Goal: Task Accomplishment & Management: Complete application form

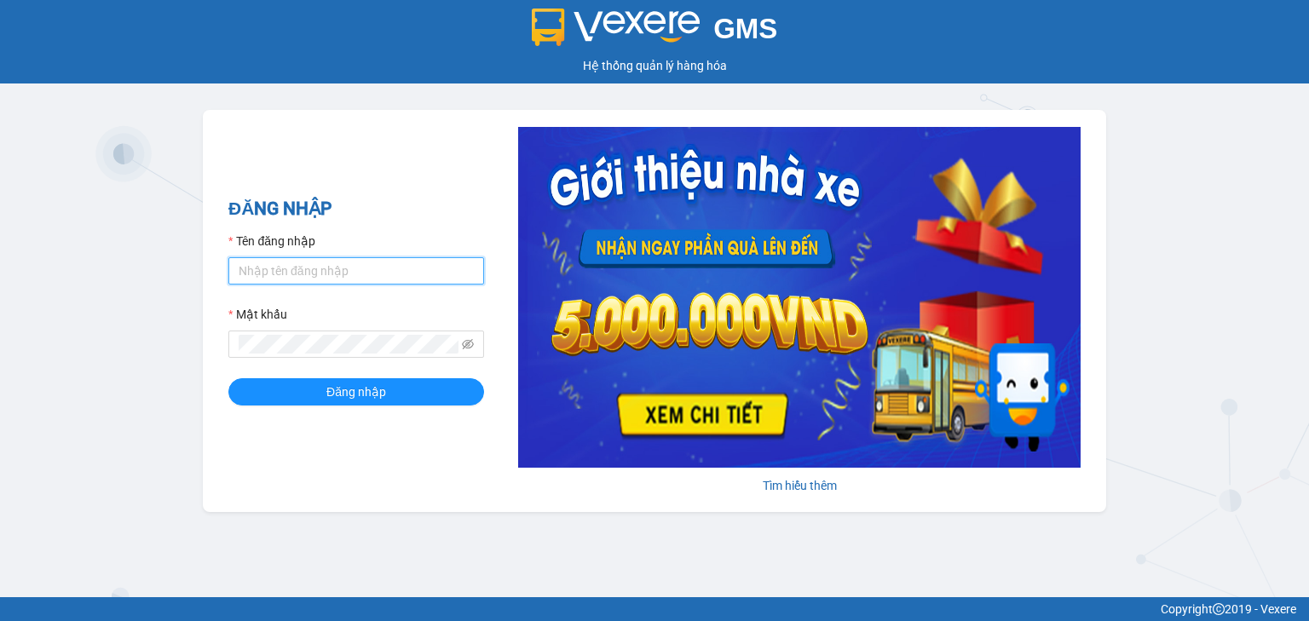
click at [365, 272] on input "Tên đăng nhập" at bounding box center [356, 270] width 256 height 27
type input "hocviecdn.hhg"
click at [228, 378] on button "Đăng nhập" at bounding box center [356, 391] width 256 height 27
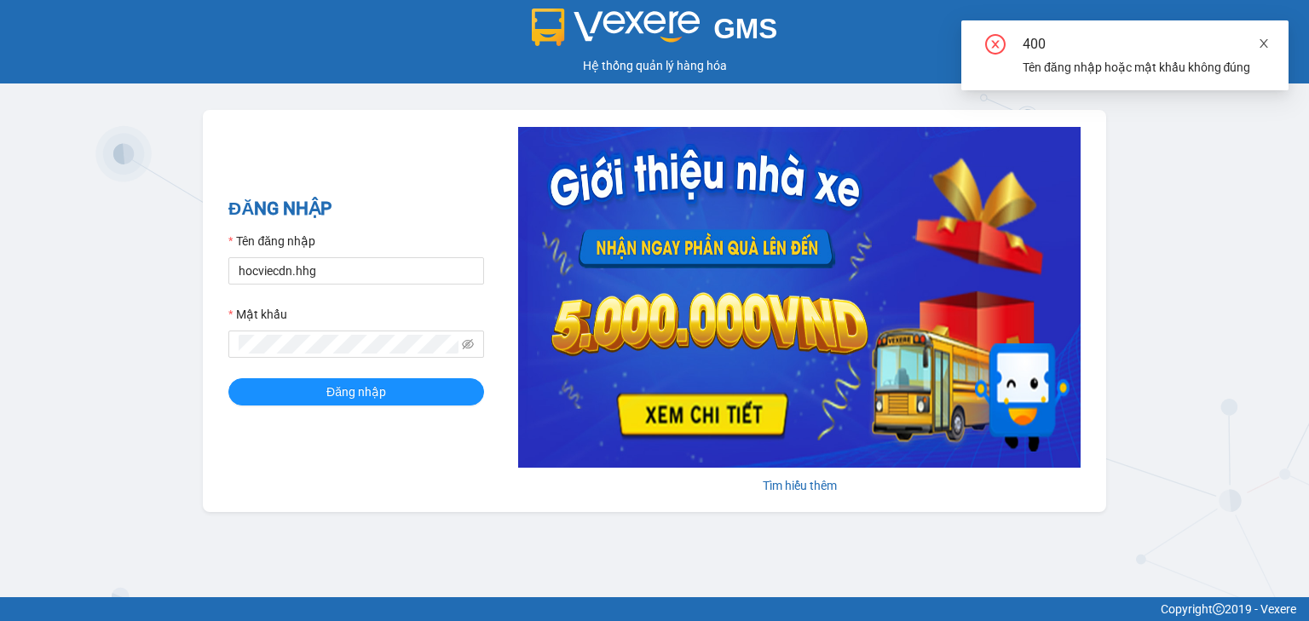
click at [1265, 43] on icon "close" at bounding box center [1264, 43] width 12 height 12
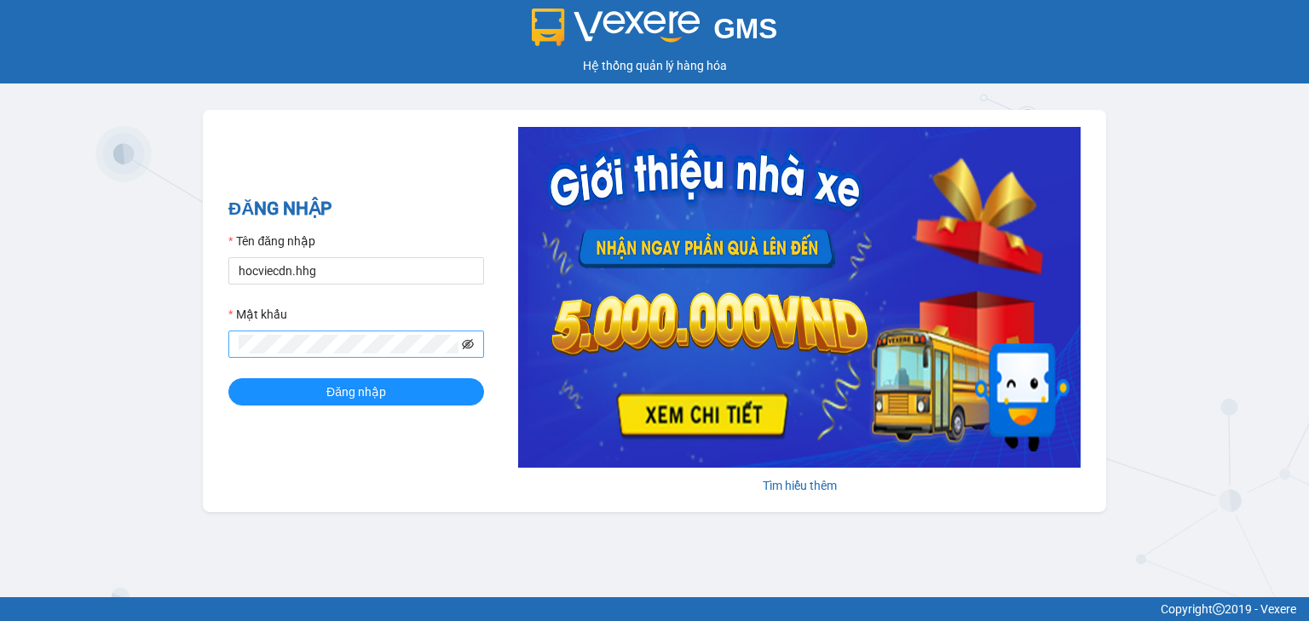
click at [467, 347] on icon "eye-invisible" at bounding box center [468, 344] width 12 height 12
click at [228, 378] on button "Đăng nhập" at bounding box center [356, 391] width 256 height 27
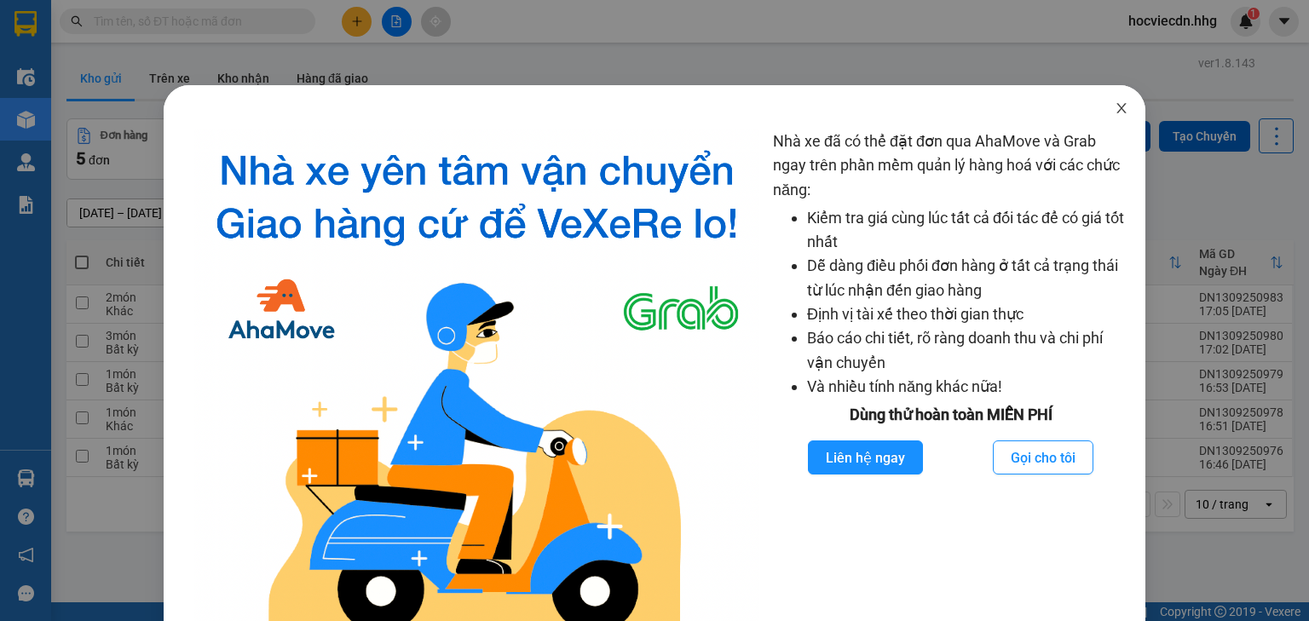
click at [1118, 105] on icon "close" at bounding box center [1122, 108] width 14 height 14
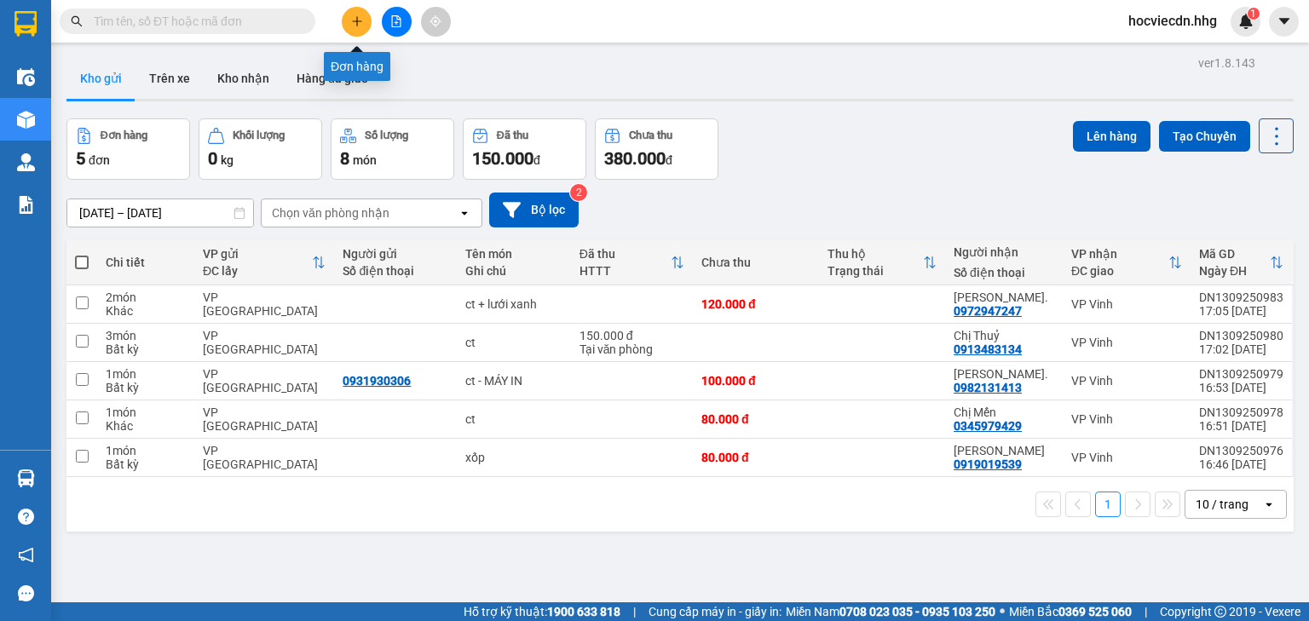
click at [358, 31] on button at bounding box center [357, 22] width 30 height 30
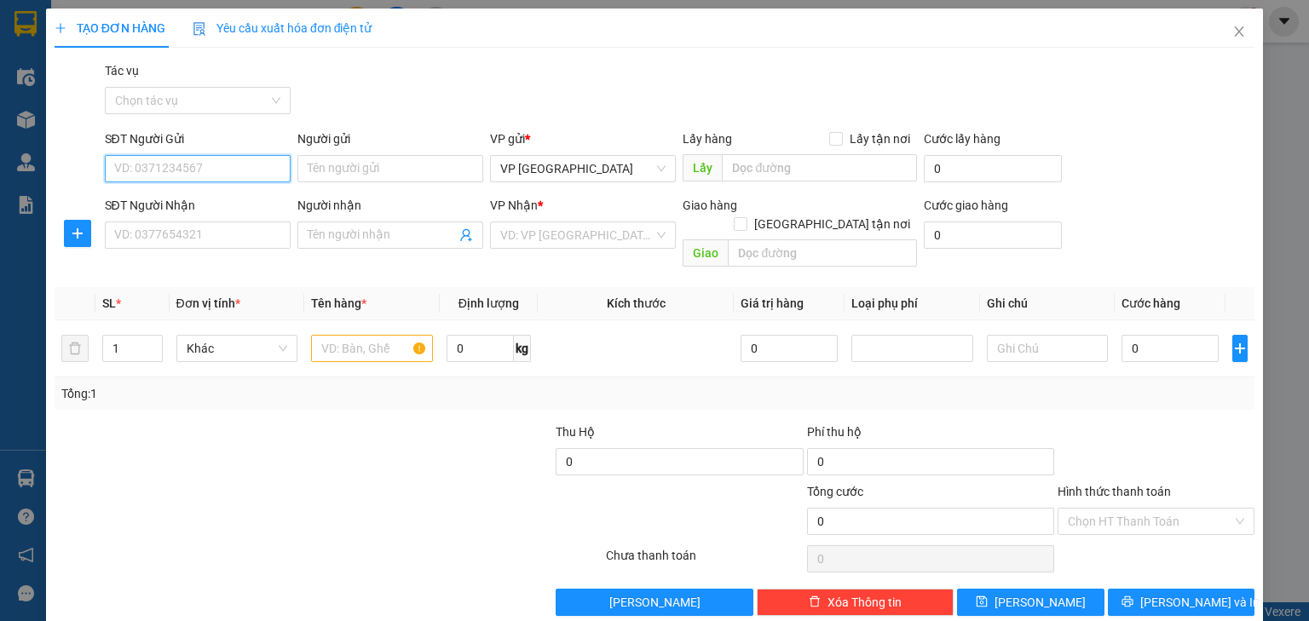
click at [277, 167] on input "SĐT Người Gửi" at bounding box center [198, 168] width 186 height 27
type input "0398901797"
click at [216, 205] on div "0398901797 - Lành Phan" at bounding box center [196, 202] width 164 height 19
type input "Lành Phan"
type input "0398901797"
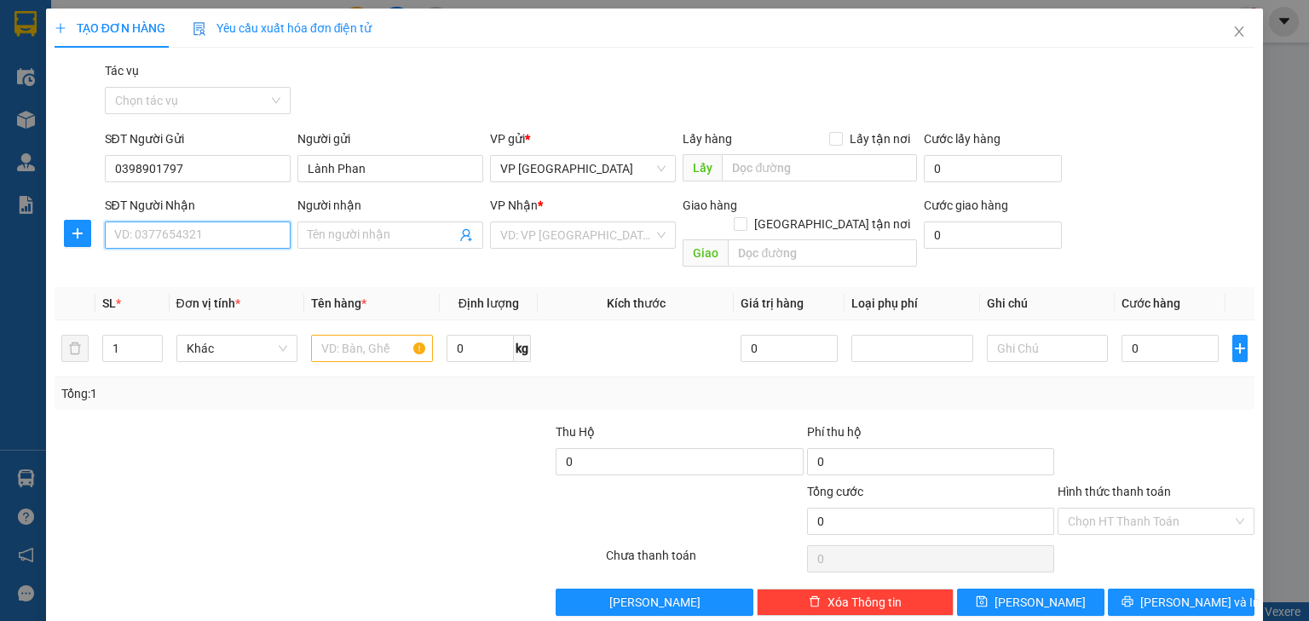
click at [222, 239] on input "SĐT Người Nhận" at bounding box center [198, 235] width 186 height 27
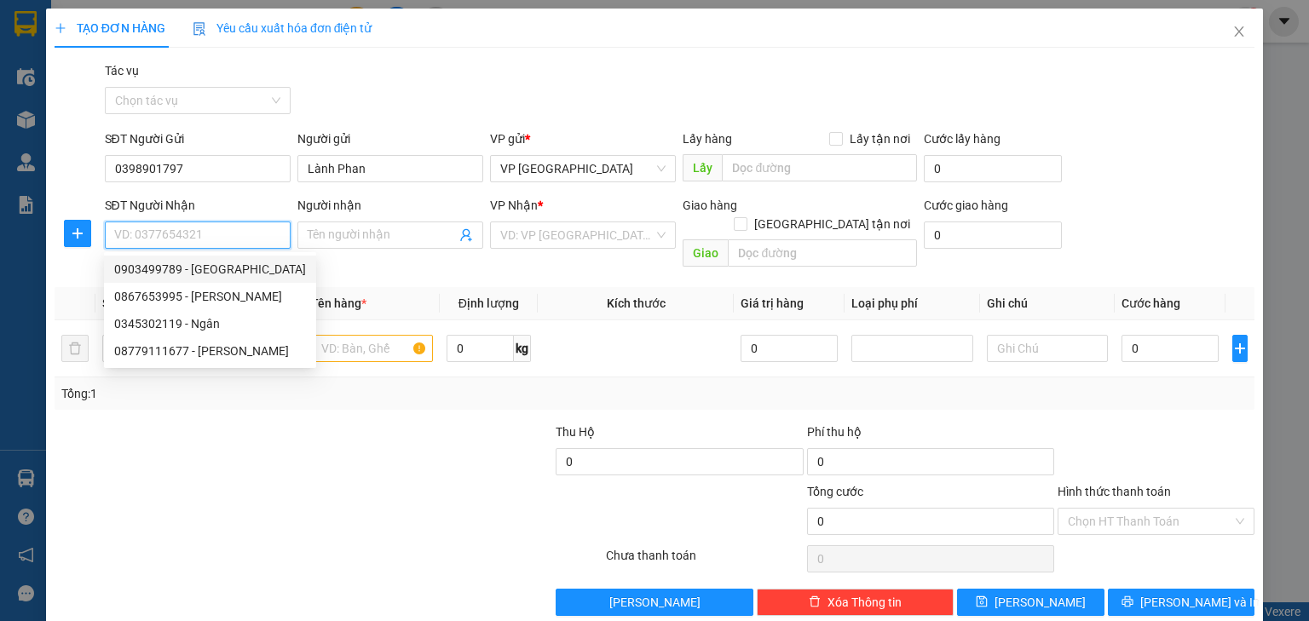
click at [223, 269] on div "0903499789 - [GEOGRAPHIC_DATA]" at bounding box center [210, 269] width 192 height 19
type input "0903499789"
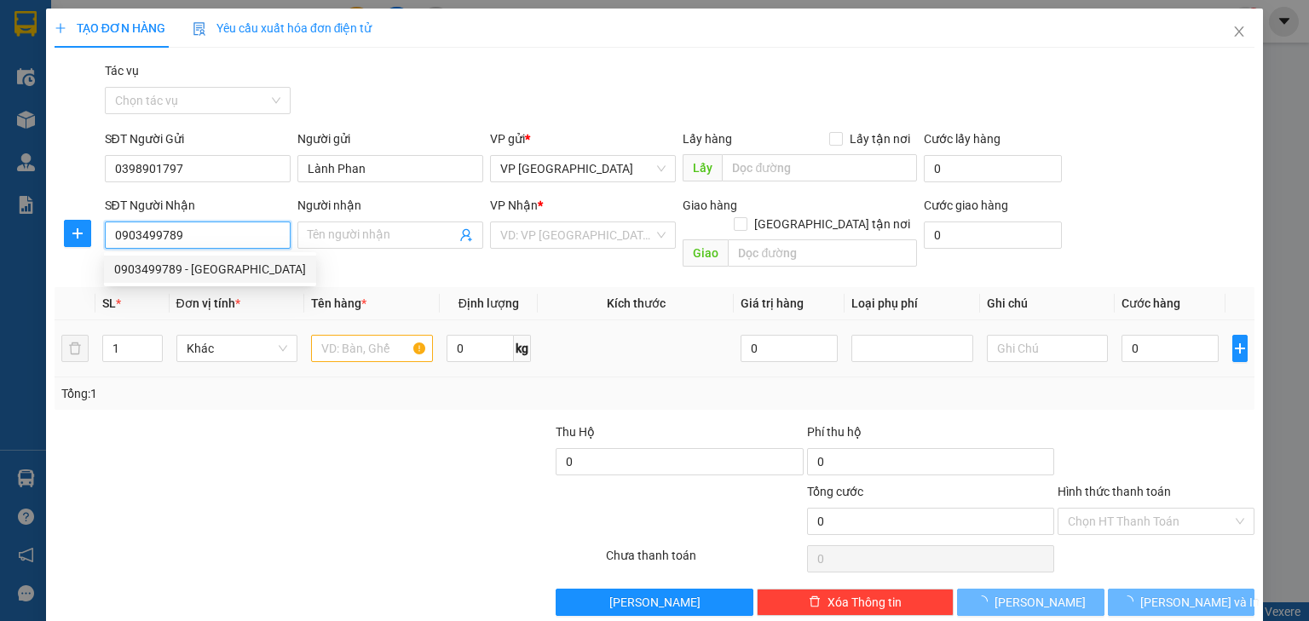
type input "[PERSON_NAME]"
checkbox input "true"
type input "99 [PERSON_NAME] - CHƯA TÍNH SHIP"
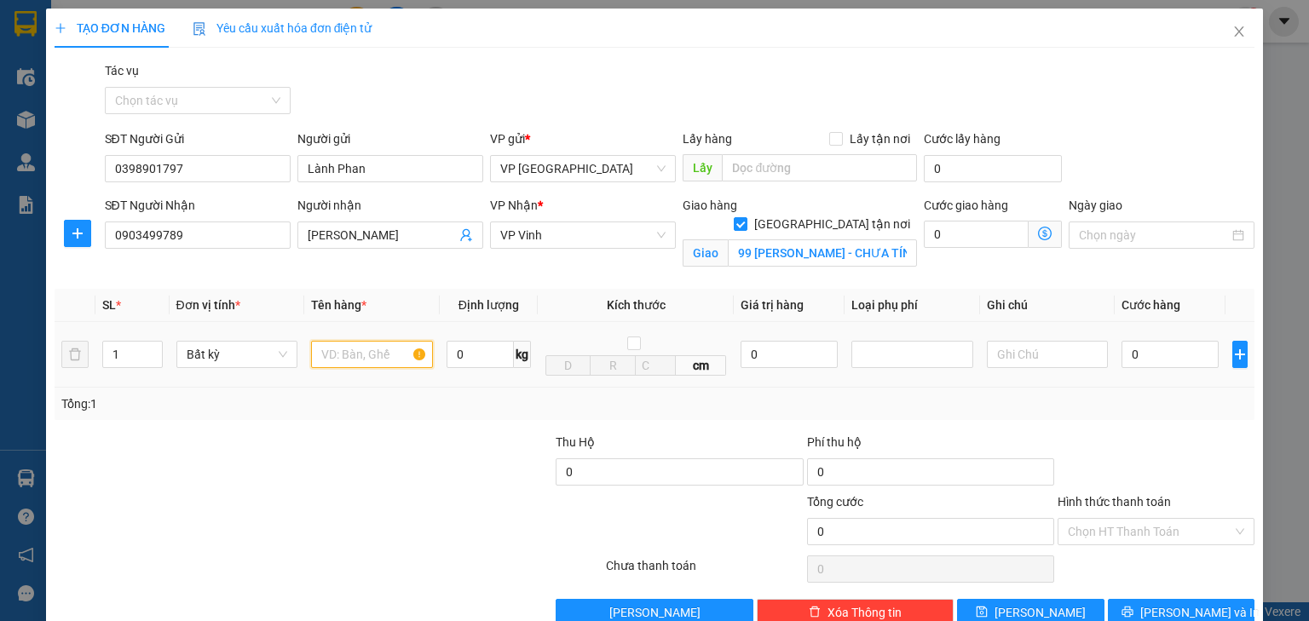
click at [343, 357] on input "text" at bounding box center [372, 354] width 122 height 27
type input "xốp"
click at [1168, 361] on input "0" at bounding box center [1169, 354] width 97 height 27
type input "5"
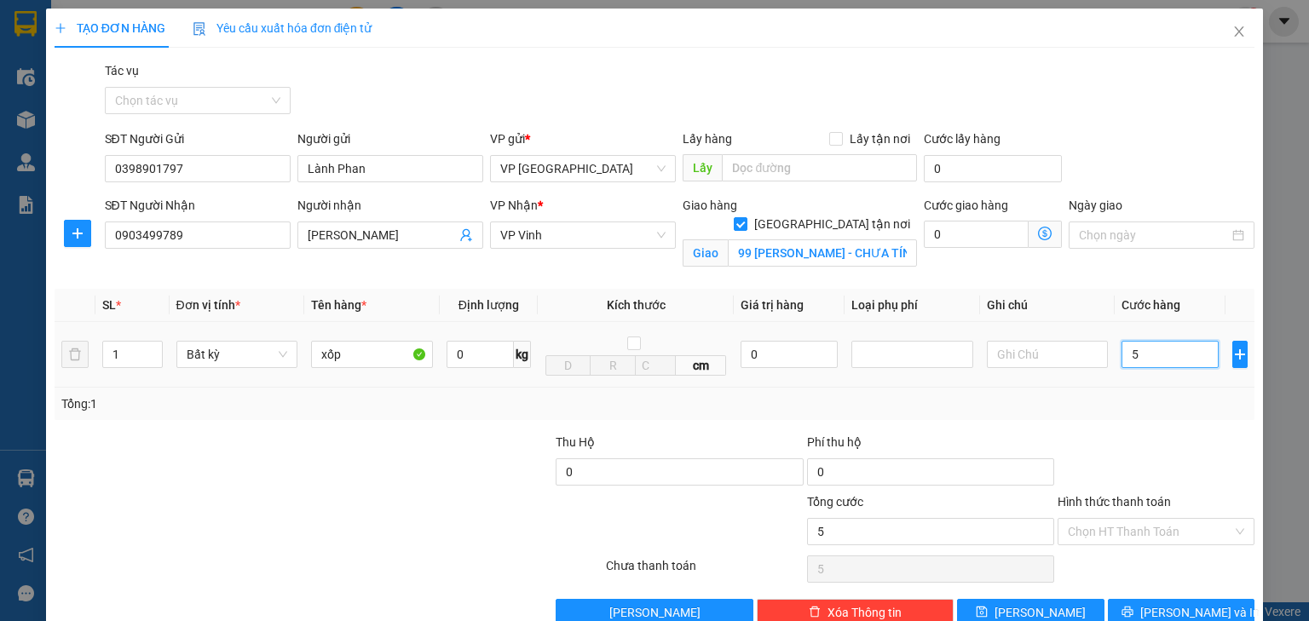
type input "5"
type input "51"
type input "510"
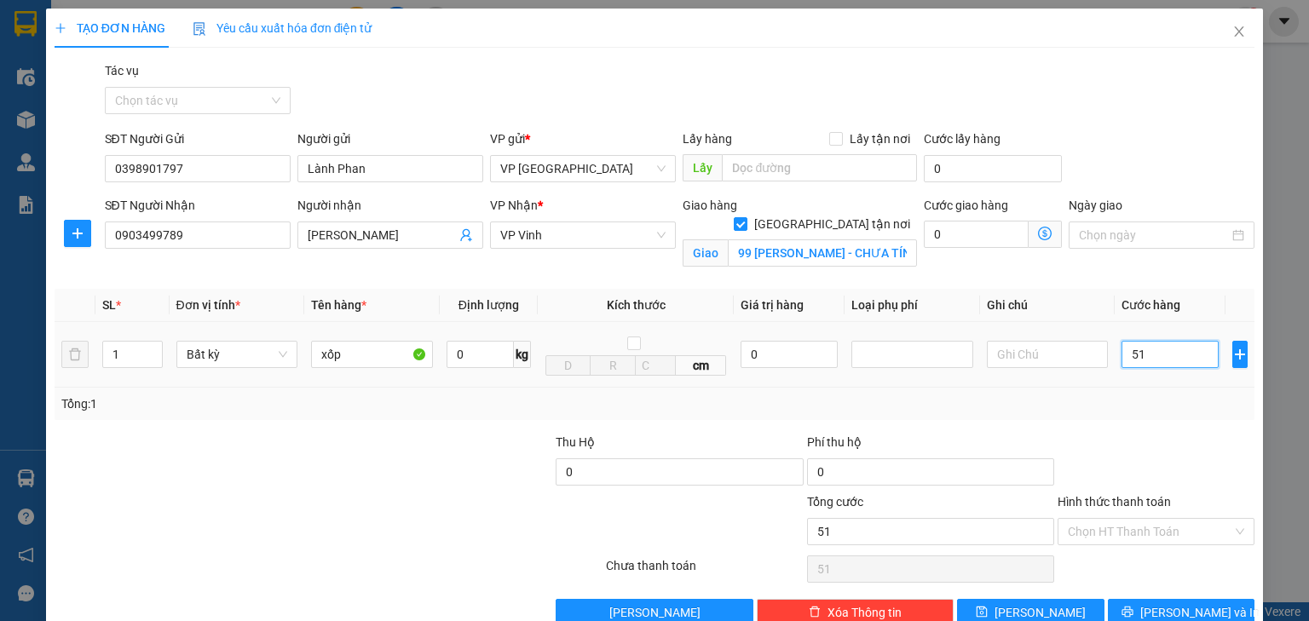
type input "510"
type input "5.100"
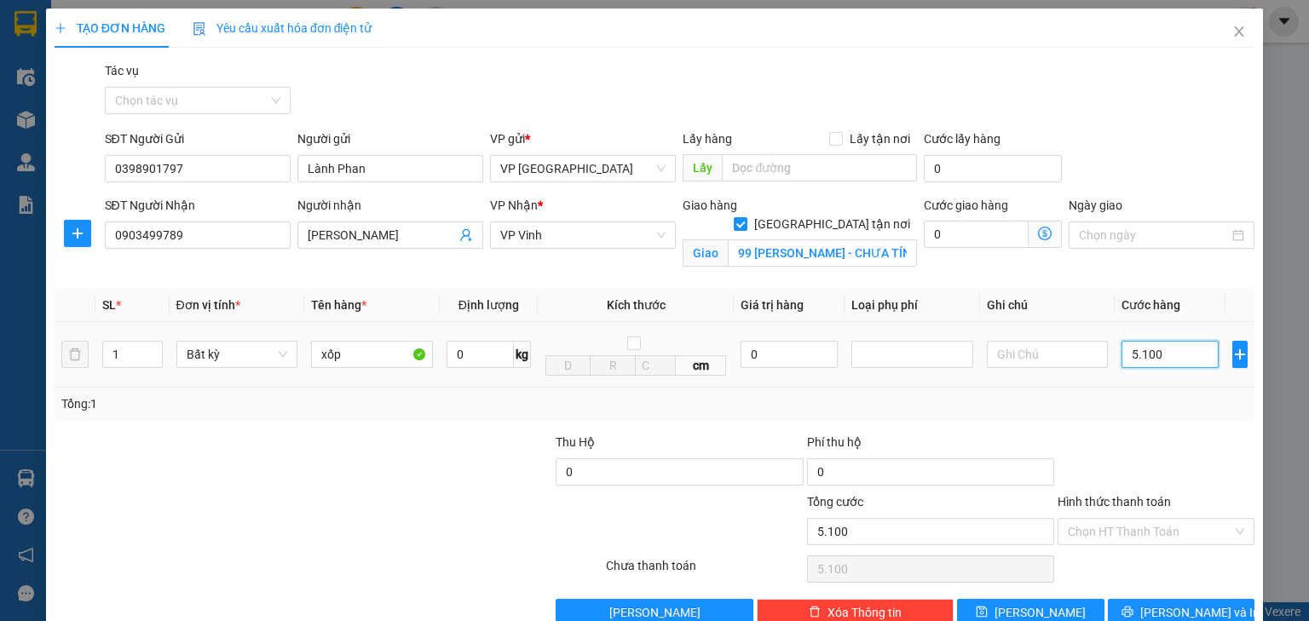
type input "510"
type input "51"
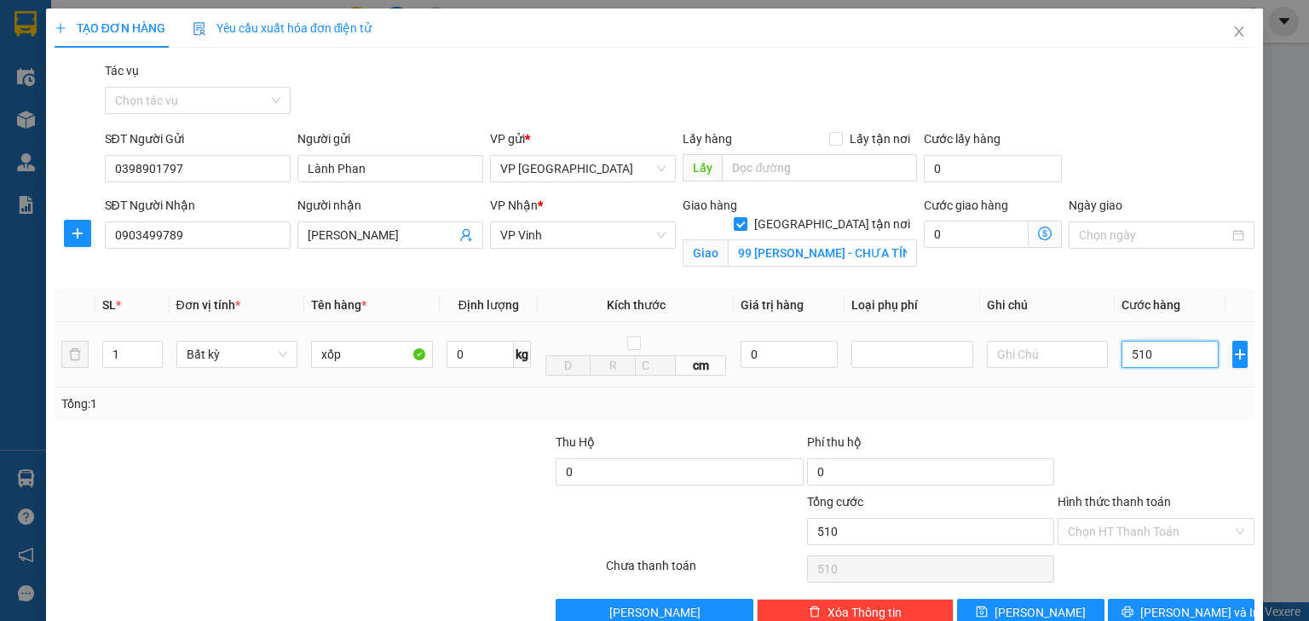
type input "51"
type input "5"
type input "50"
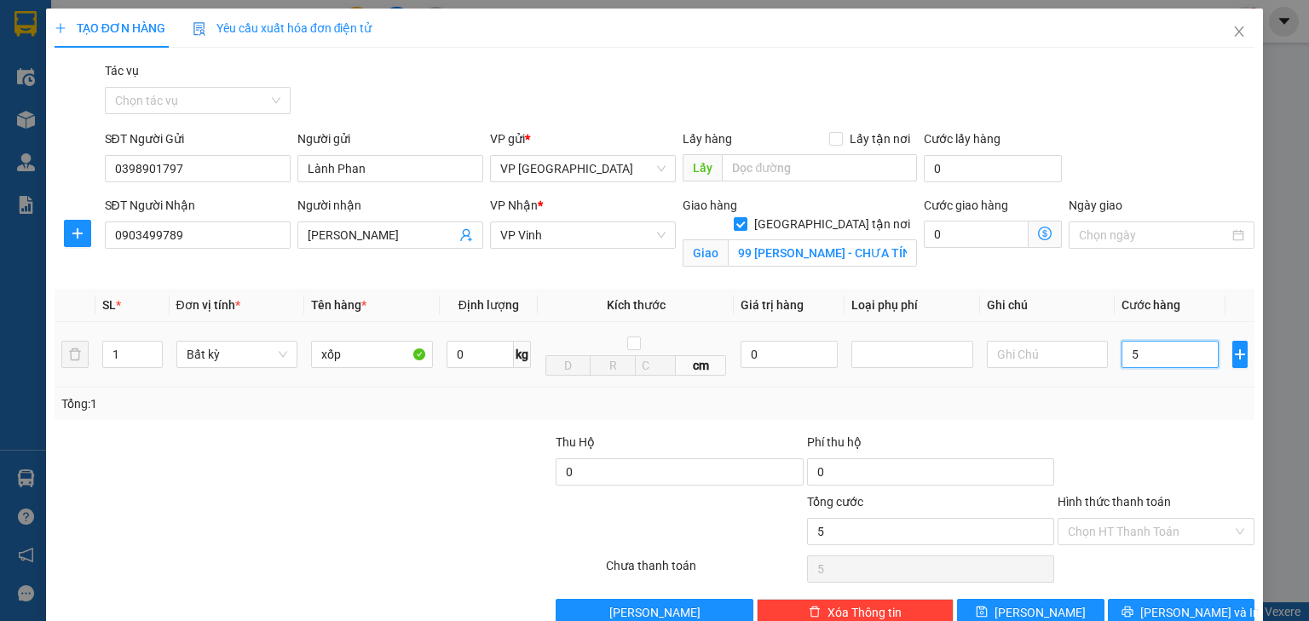
type input "50"
type input "500"
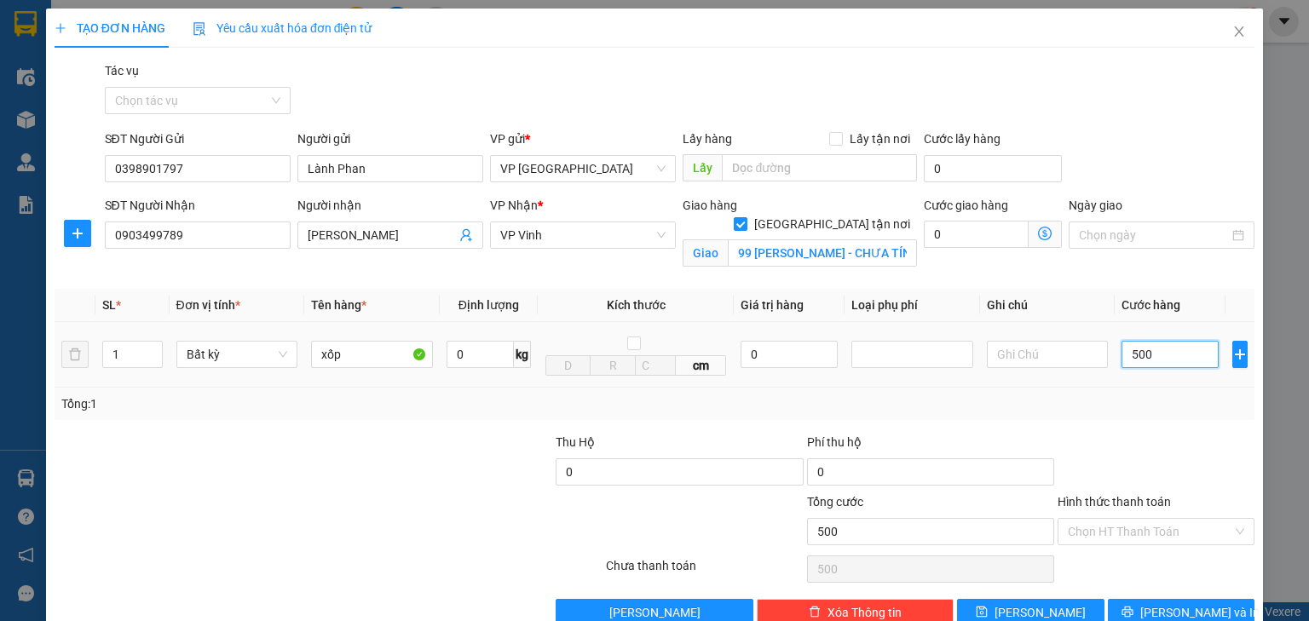
type input "5.000"
type input "50.000"
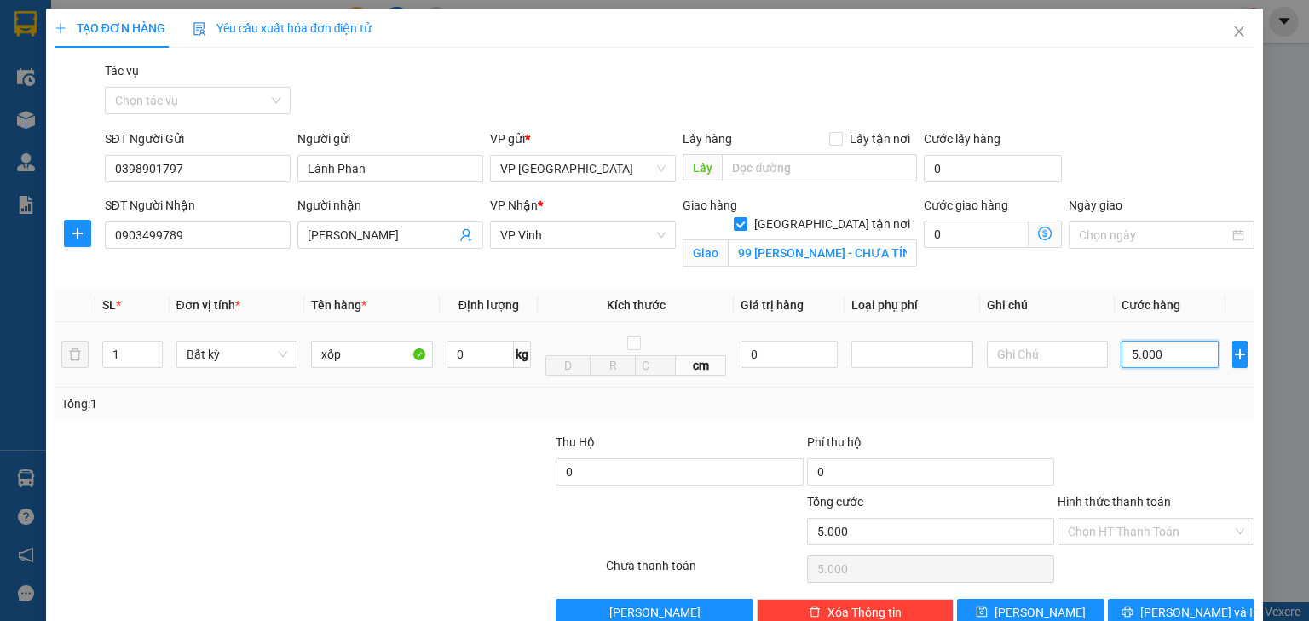
type input "50.000"
click at [1157, 603] on span "[PERSON_NAME] và In" at bounding box center [1199, 612] width 119 height 19
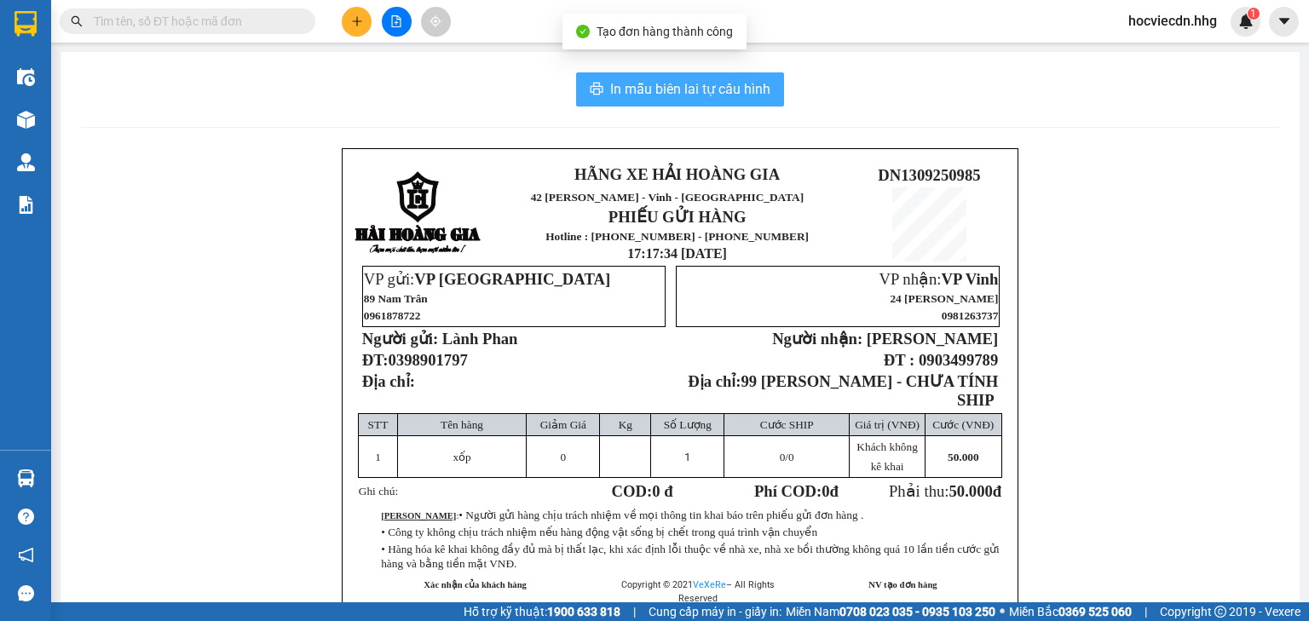
click at [692, 94] on span "In mẫu biên lai tự cấu hình" at bounding box center [690, 88] width 160 height 21
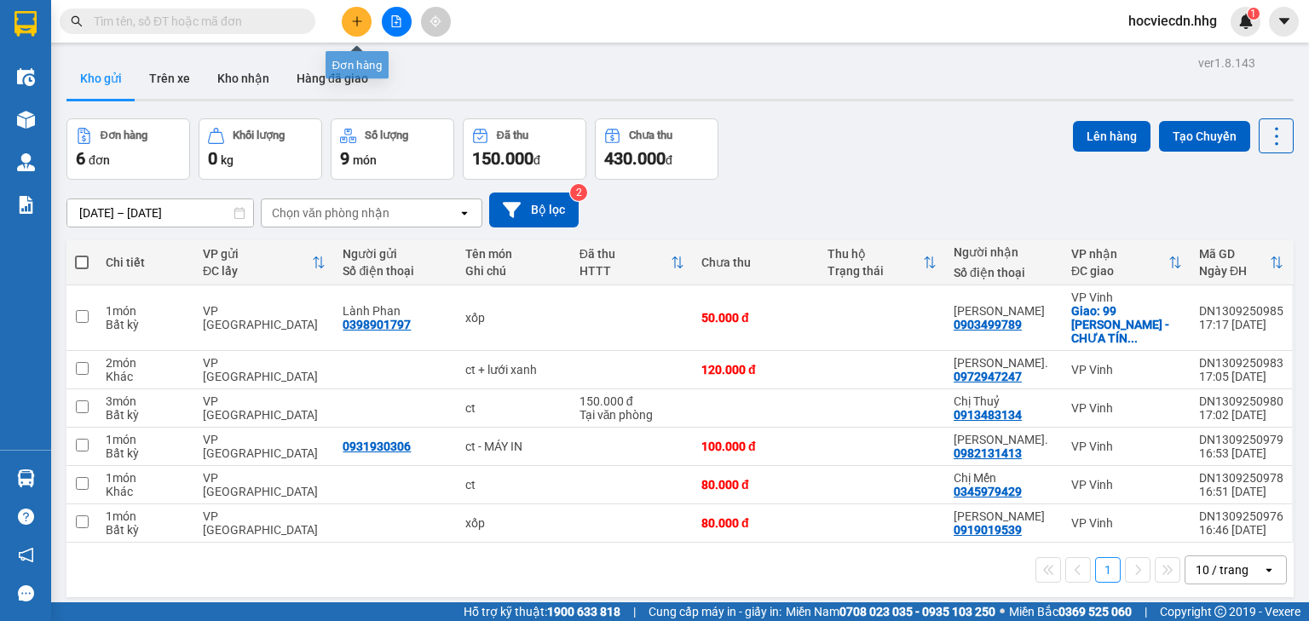
click at [353, 24] on icon "plus" at bounding box center [357, 21] width 12 height 12
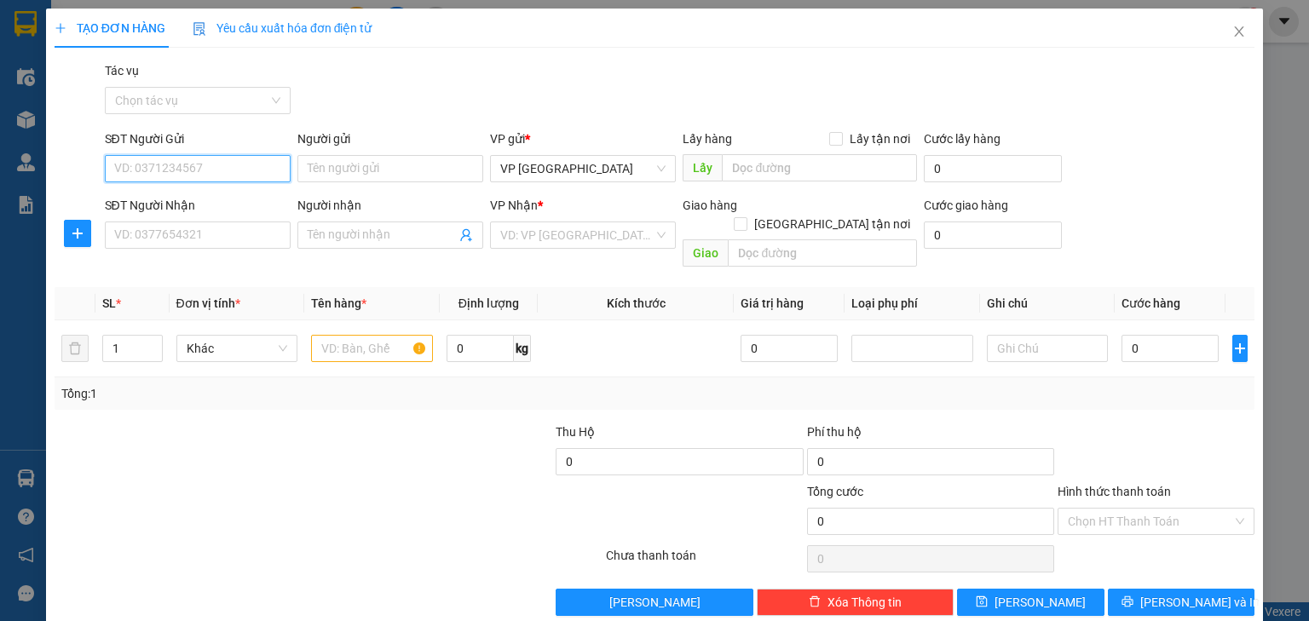
click at [202, 157] on input "SĐT Người Gửi" at bounding box center [198, 168] width 186 height 27
click at [164, 176] on input "SĐT Người Gửi" at bounding box center [198, 168] width 186 height 27
click at [175, 239] on input "SĐT Người Nhận" at bounding box center [198, 235] width 186 height 27
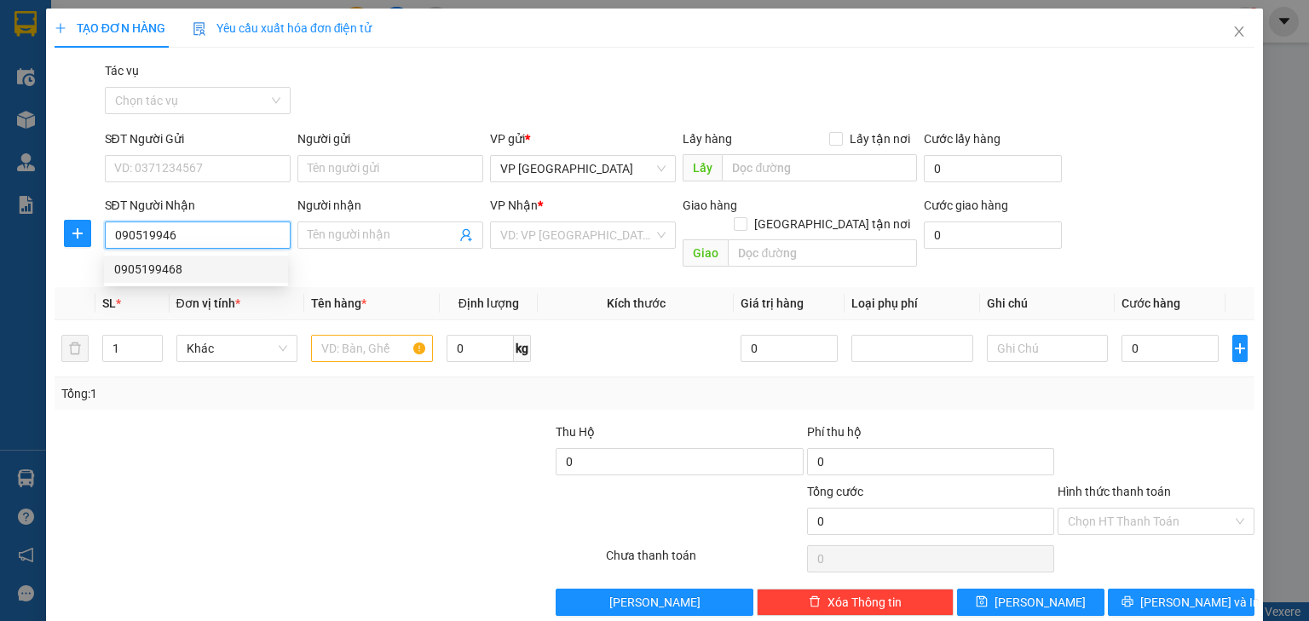
click at [193, 262] on div "0905199468" at bounding box center [196, 269] width 164 height 19
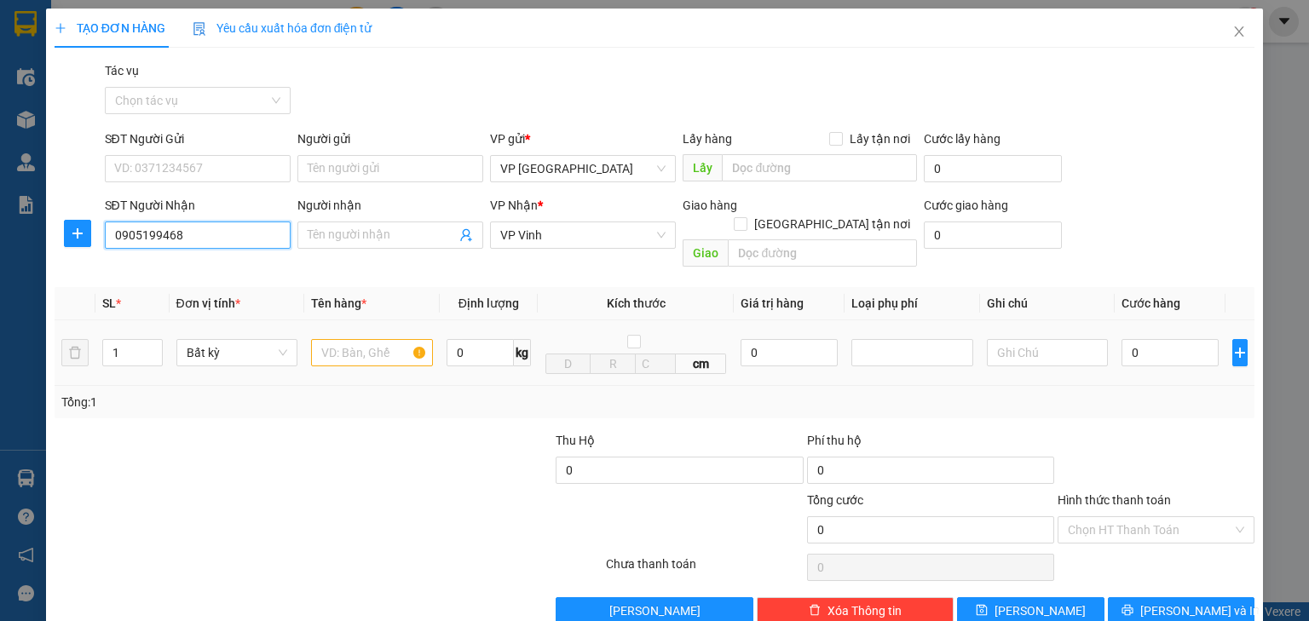
type input "0905199468"
click at [376, 339] on input "text" at bounding box center [372, 352] width 122 height 27
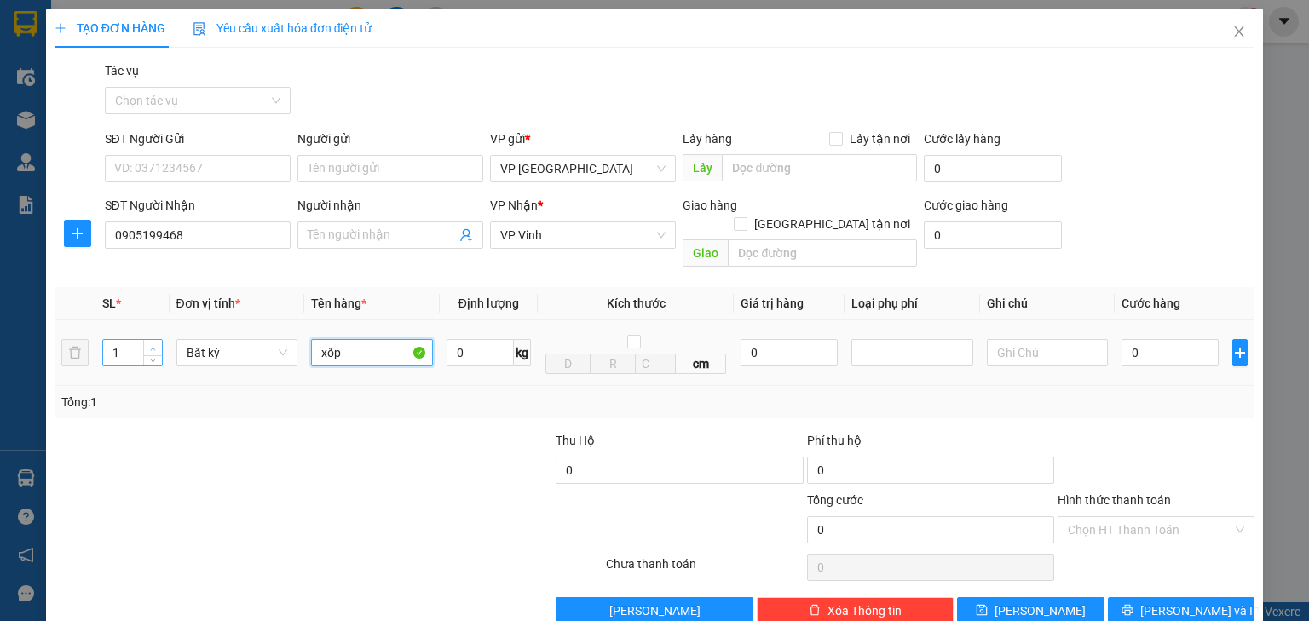
type input "xốp"
type input "2"
click at [155, 343] on span "up" at bounding box center [153, 348] width 10 height 10
click at [1185, 339] on input "0" at bounding box center [1169, 352] width 97 height 27
type input "1"
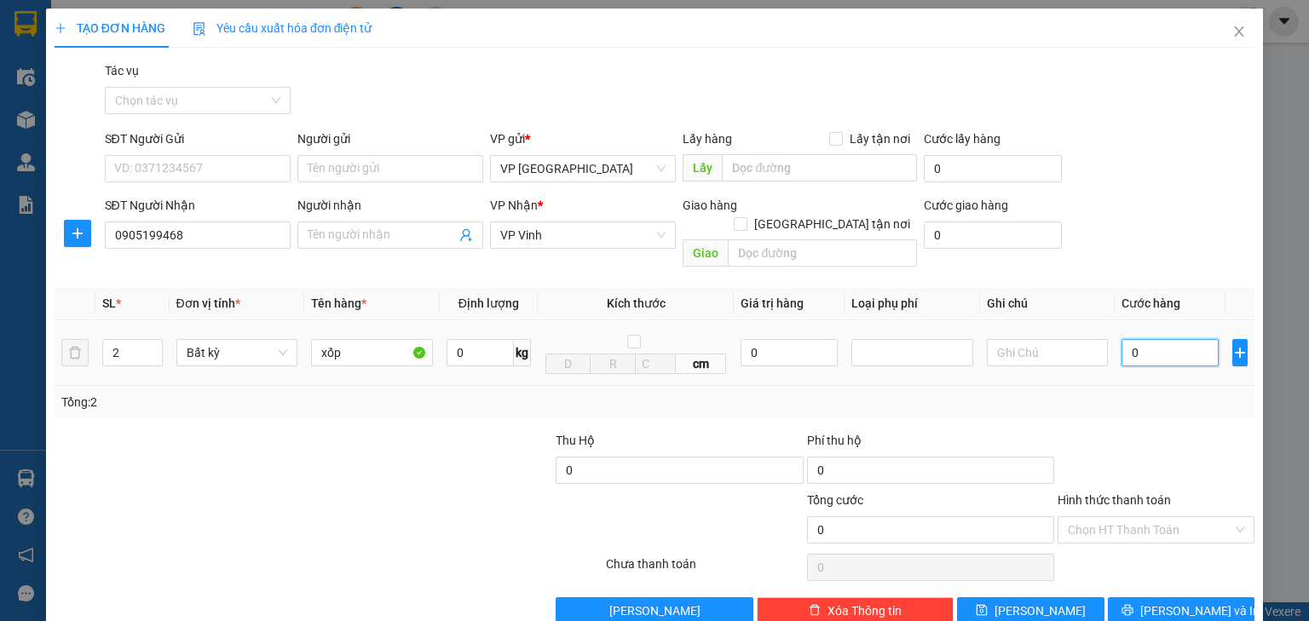
type input "1"
type input "10"
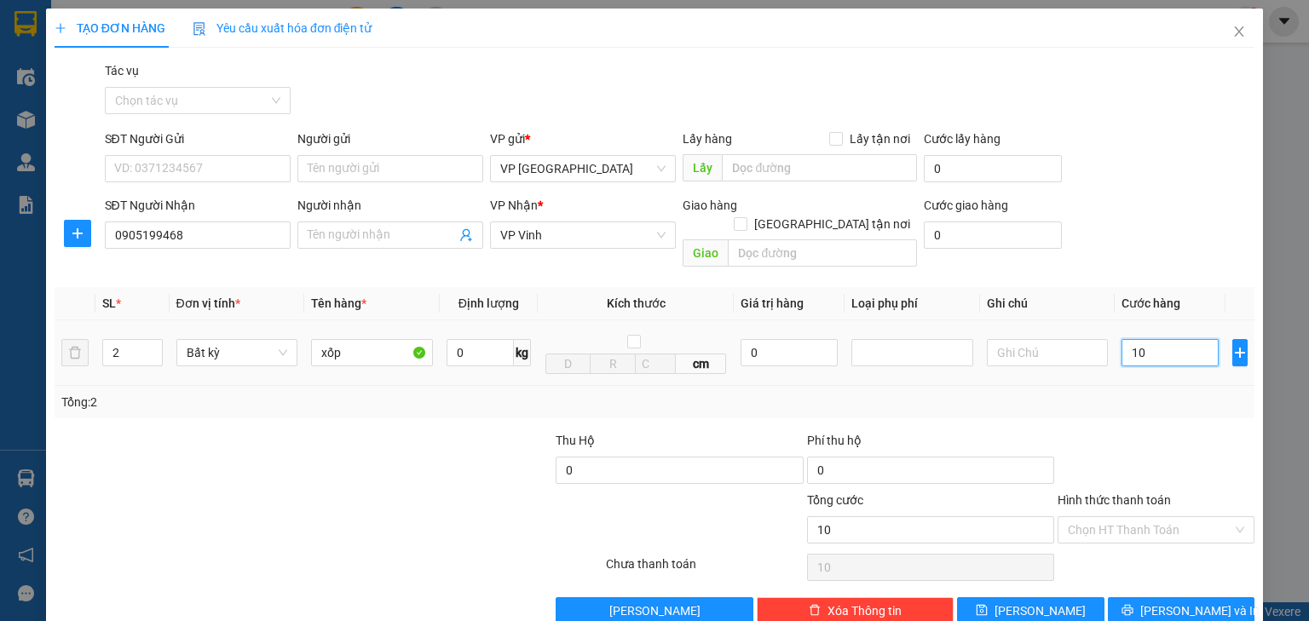
type input "100"
type input "1.000"
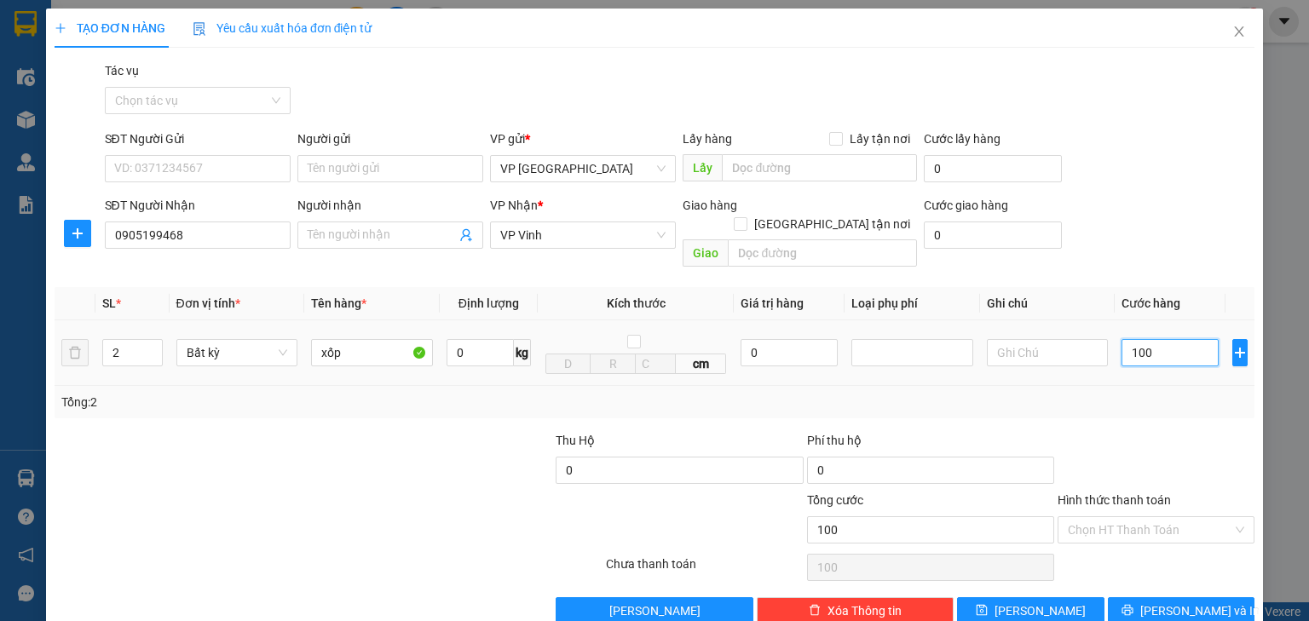
type input "1.000"
type input "10.000"
type input "100.000"
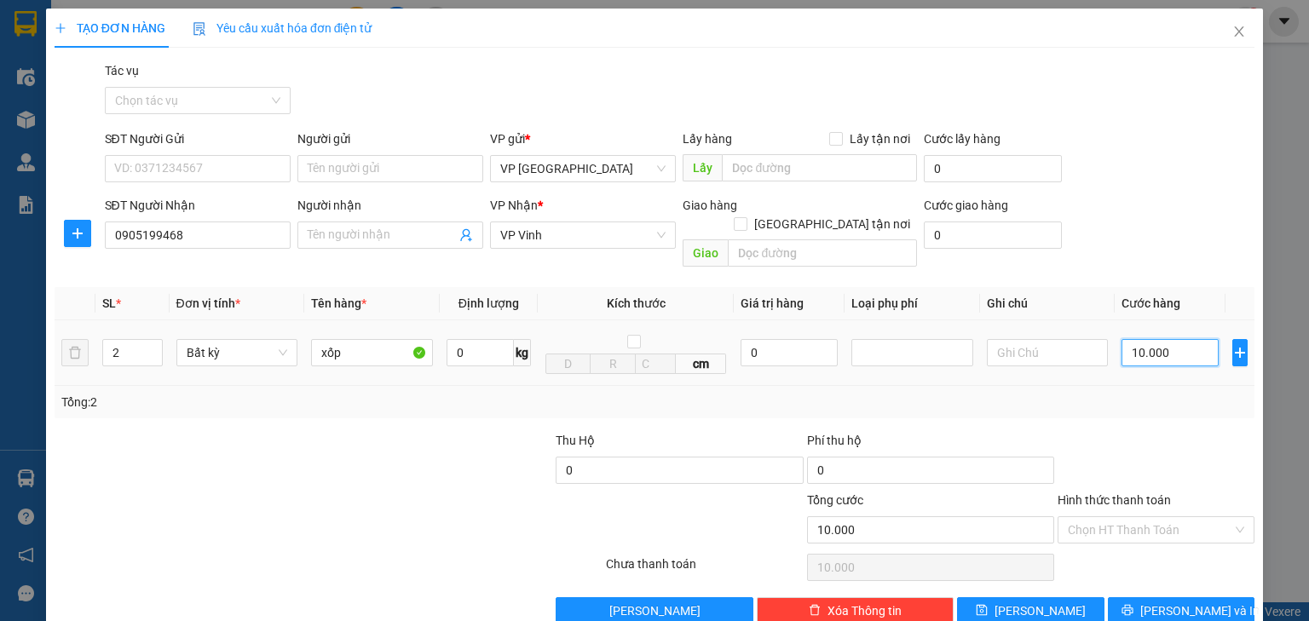
type input "100.000"
click at [1162, 517] on input "Hình thức thanh toán" at bounding box center [1150, 530] width 164 height 26
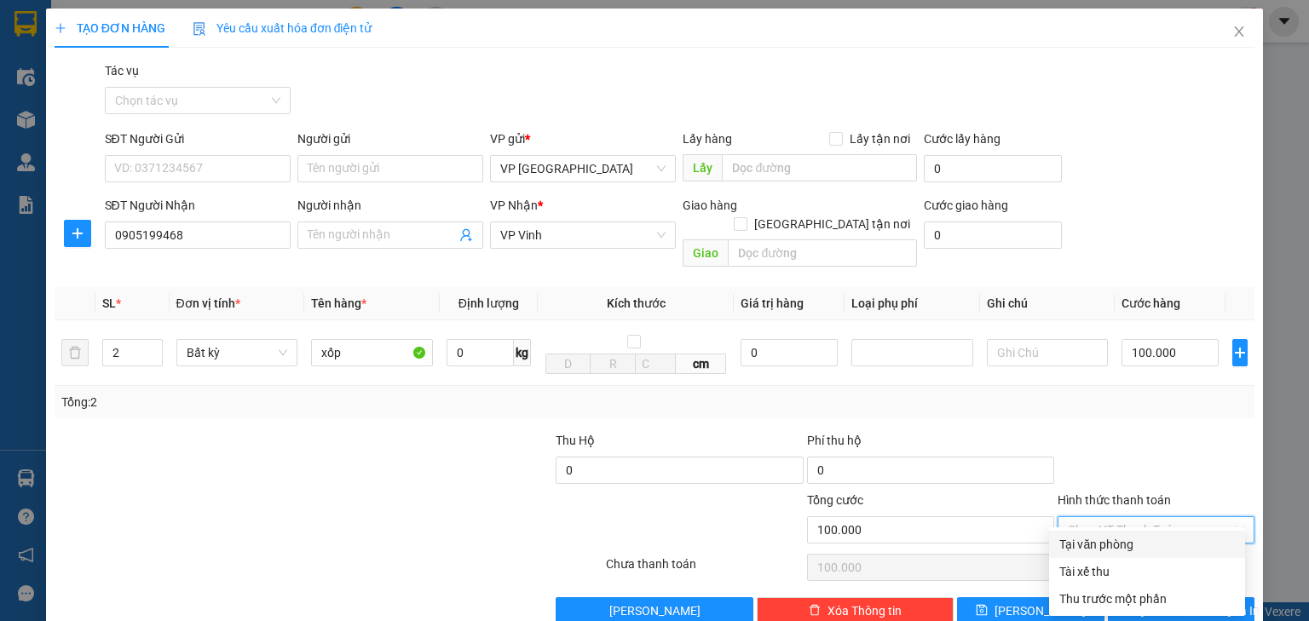
click at [1117, 540] on div "Tại văn phòng" at bounding box center [1147, 544] width 176 height 19
type input "0"
click at [1121, 597] on button "[PERSON_NAME] và In" at bounding box center [1181, 610] width 147 height 27
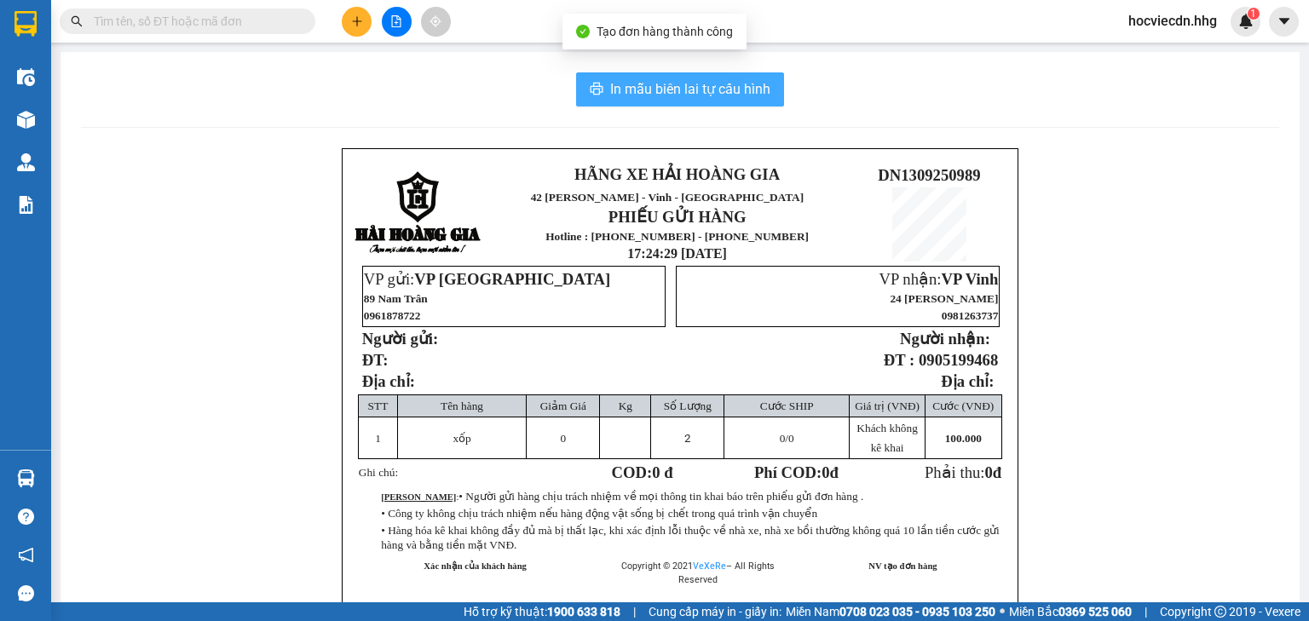
click at [753, 85] on span "In mẫu biên lai tự cấu hình" at bounding box center [690, 88] width 160 height 21
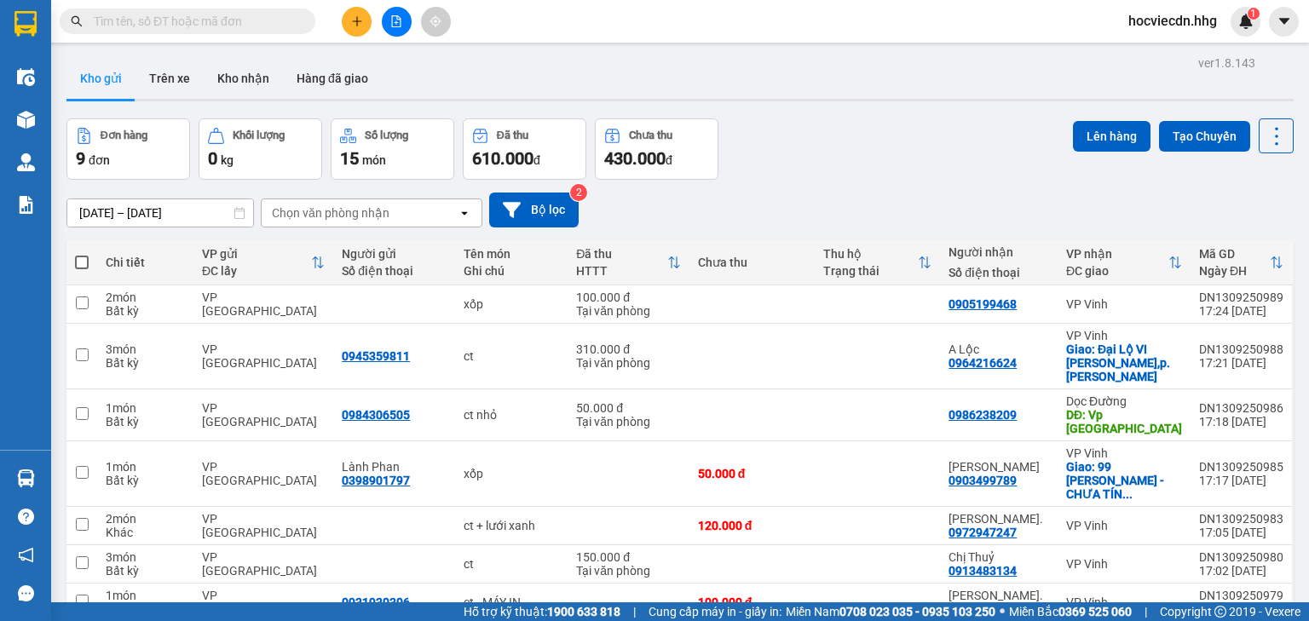
click at [359, 18] on icon "plus" at bounding box center [357, 21] width 12 height 12
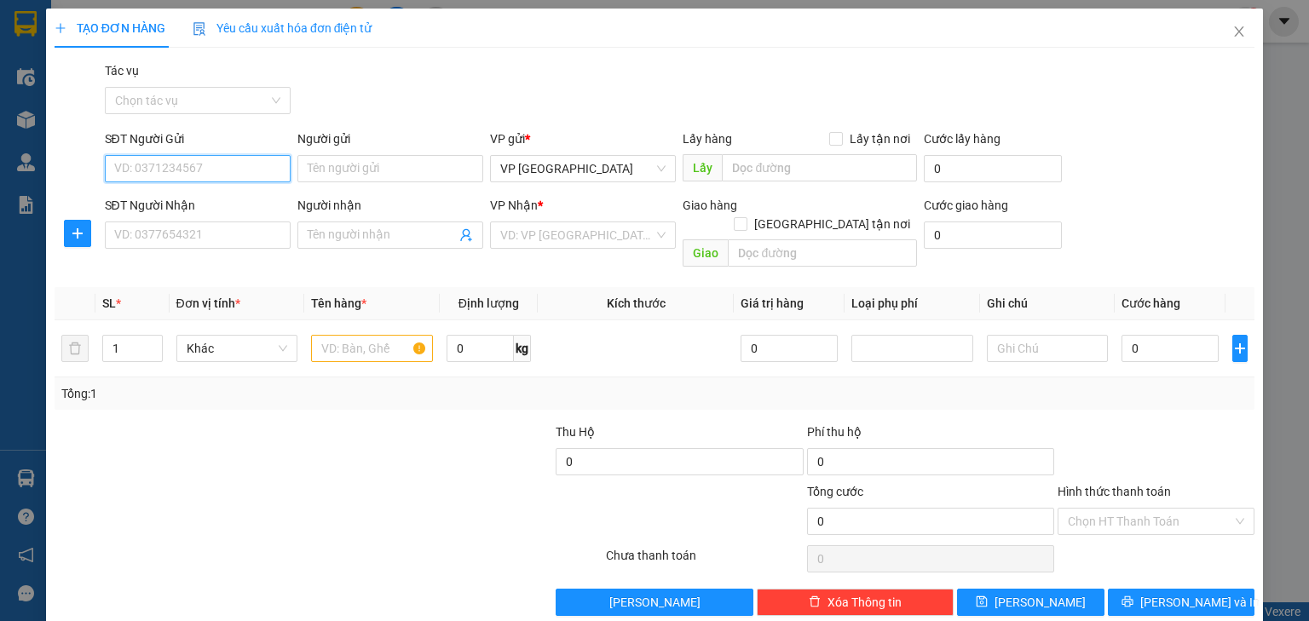
click at [225, 174] on input "SĐT Người Gửi" at bounding box center [198, 168] width 186 height 27
click at [204, 174] on input "SĐT Người Gửi" at bounding box center [198, 168] width 186 height 27
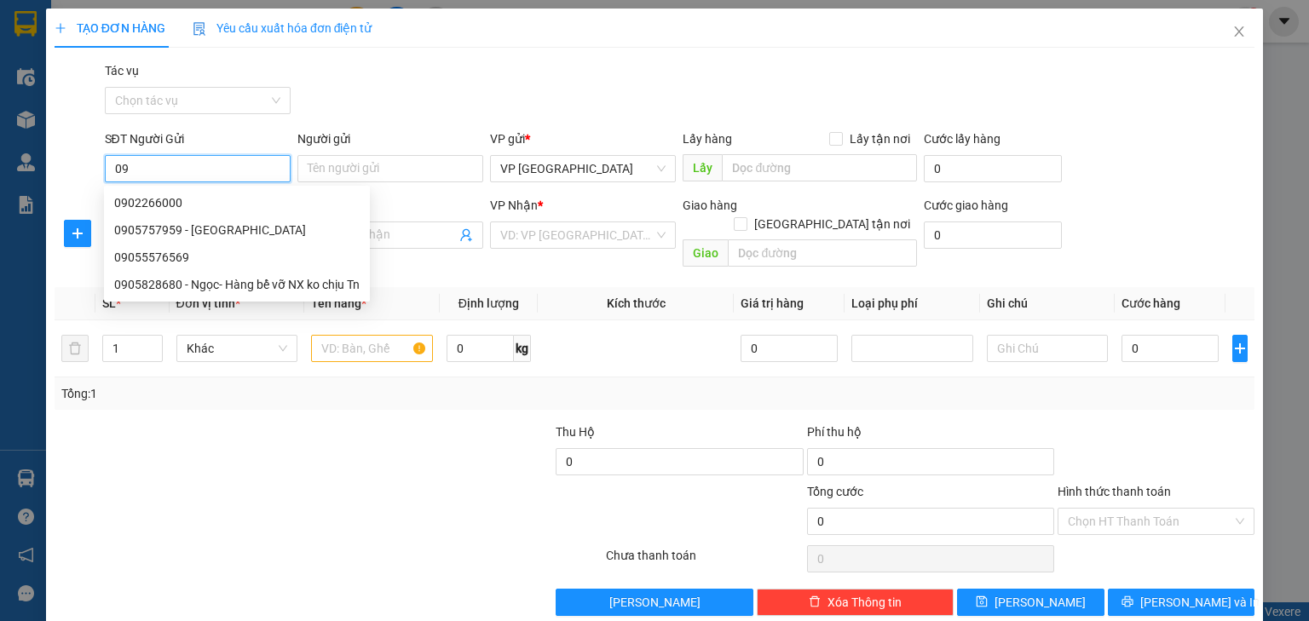
type input "0"
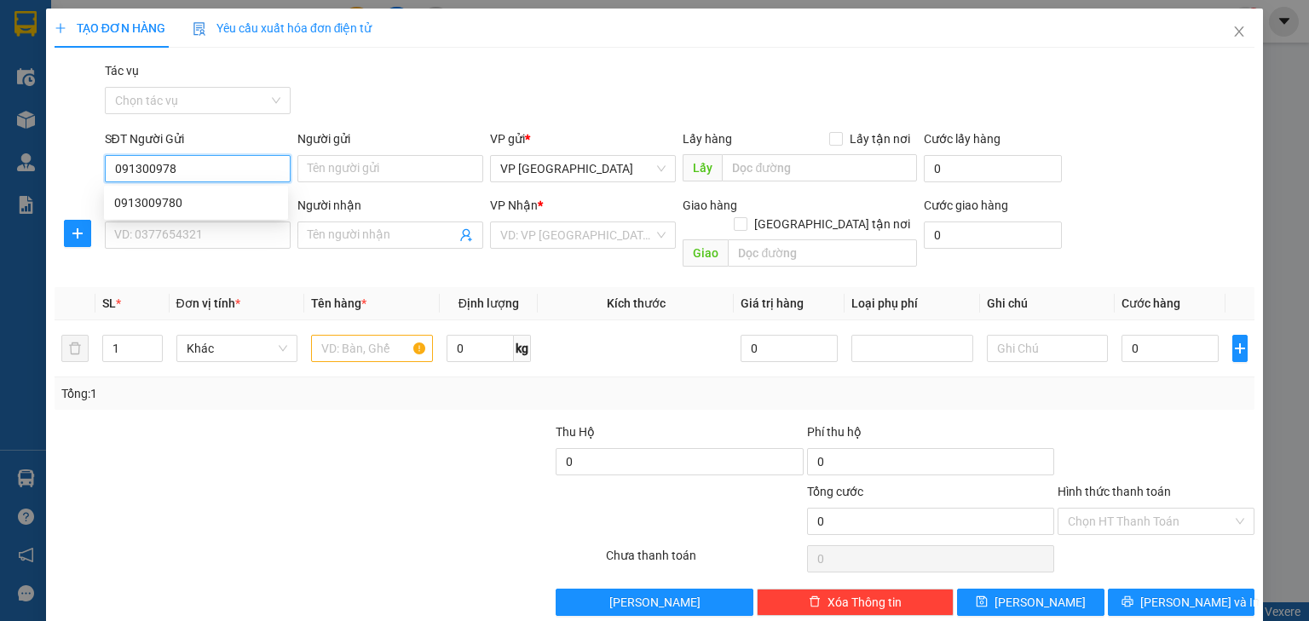
type input "0913009780"
drag, startPoint x: 204, startPoint y: 174, endPoint x: 81, endPoint y: 165, distance: 123.0
click at [81, 165] on div "SĐT Người Gửi 0913009780 Người gửi Tên người gửi VP gửi * VP [GEOGRAPHIC_DATA] …" at bounding box center [654, 160] width 1203 height 60
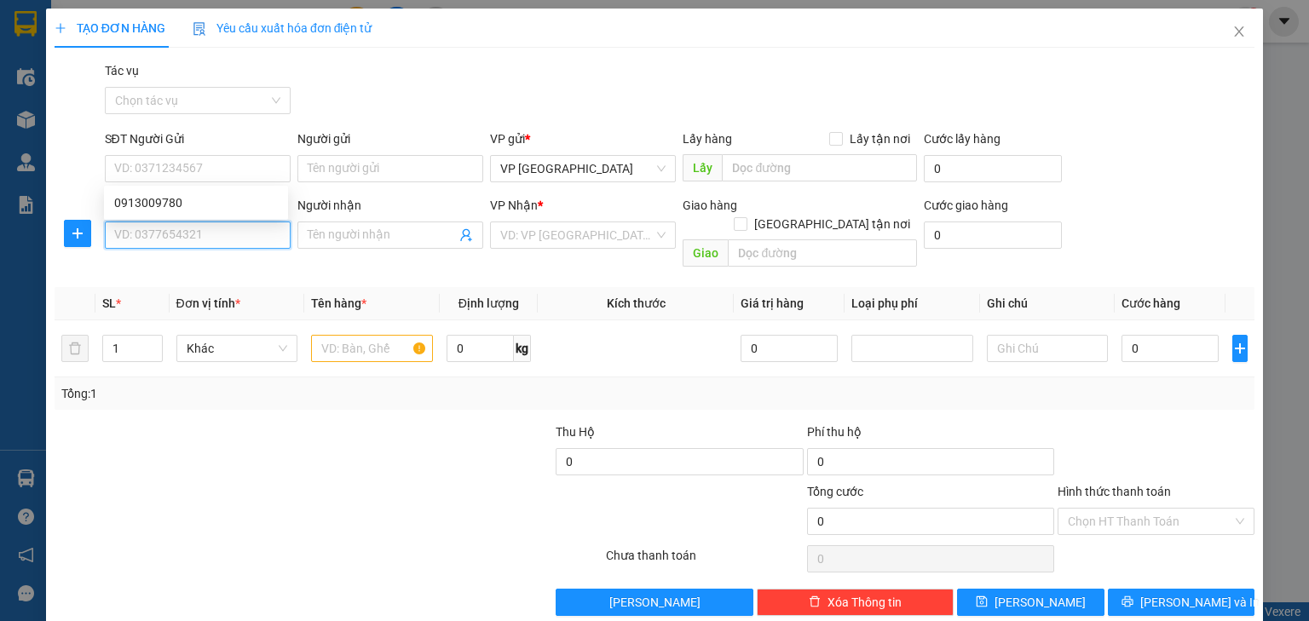
click at [123, 242] on input "SĐT Người Nhận" at bounding box center [198, 235] width 186 height 27
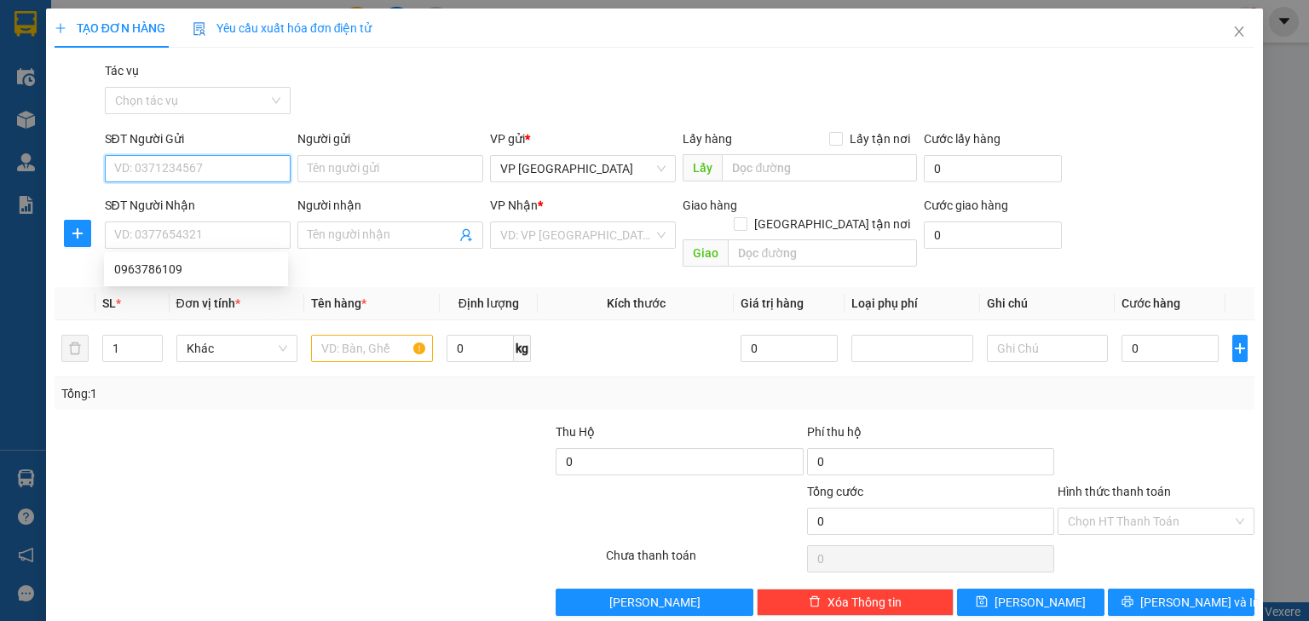
click at [169, 176] on input "SĐT Người Gửi" at bounding box center [198, 168] width 186 height 27
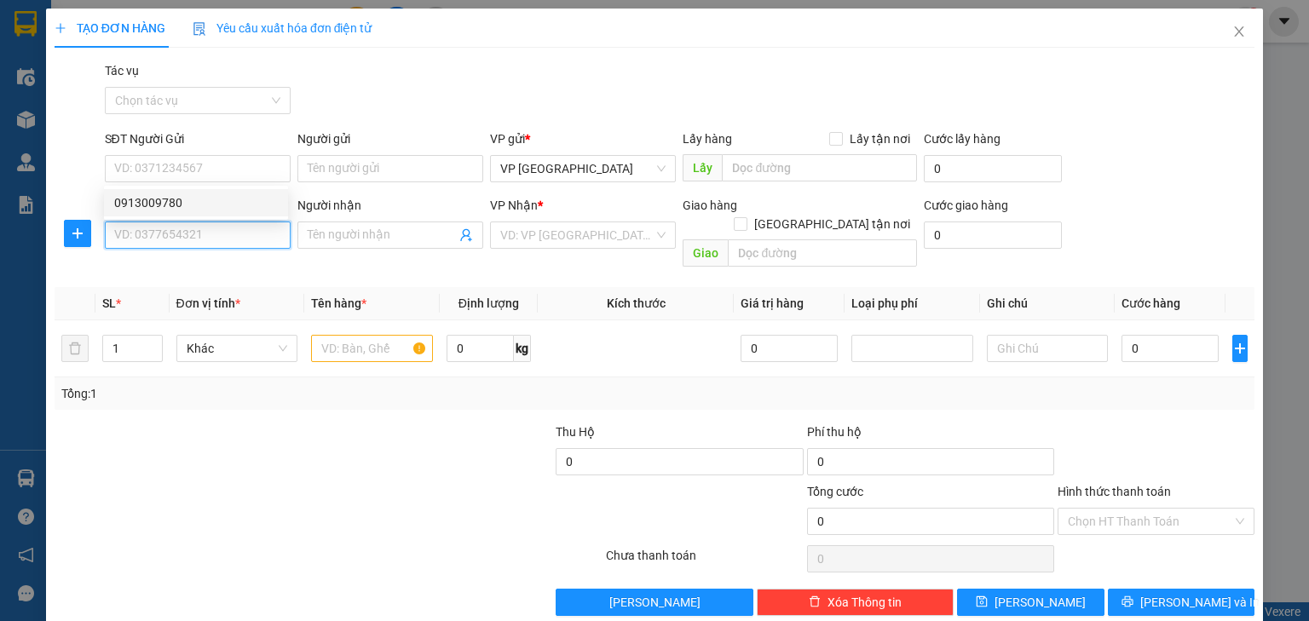
click at [184, 237] on input "SĐT Người Nhận" at bounding box center [198, 235] width 186 height 27
paste input "0913009780"
type input "0913009780"
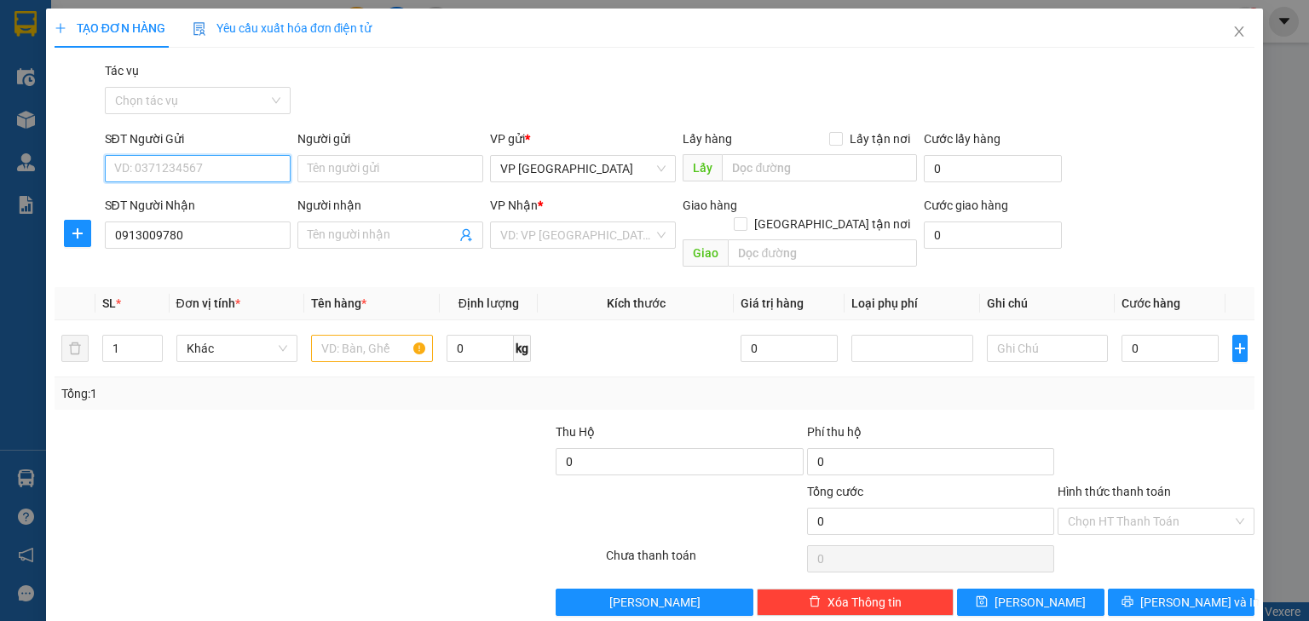
click at [187, 171] on input "SĐT Người Gửi" at bounding box center [198, 168] width 186 height 27
type input "1"
type input "0763623815"
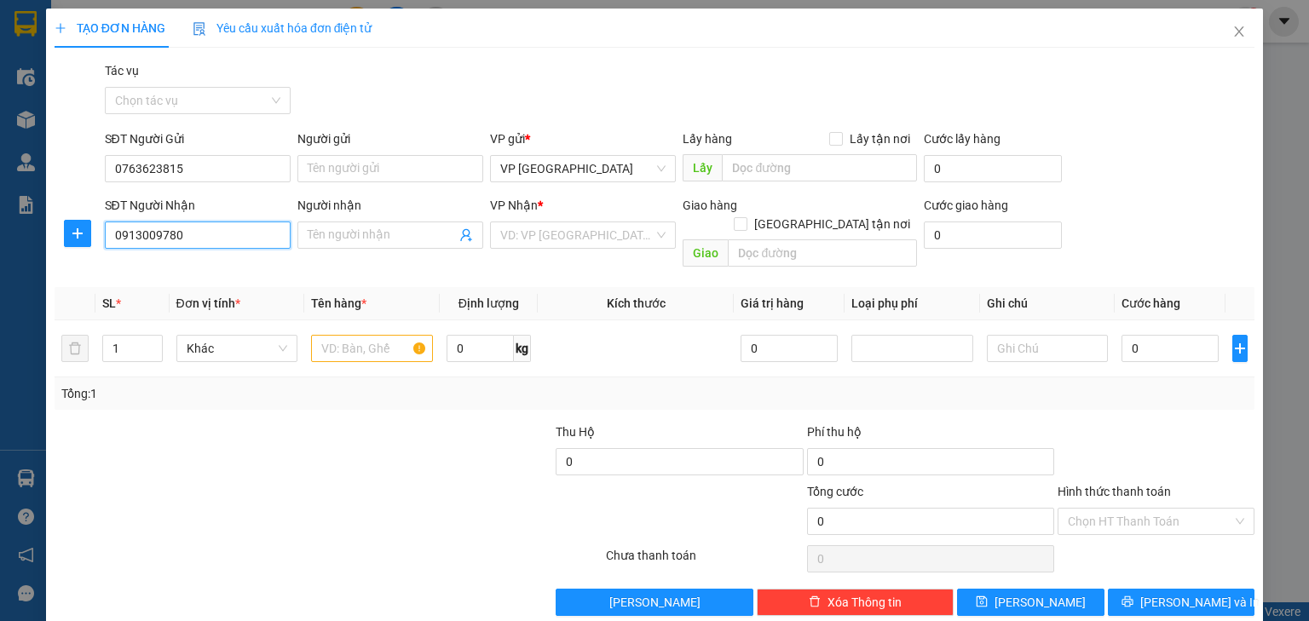
click at [209, 236] on input "0913009780" at bounding box center [198, 235] width 186 height 27
click at [320, 335] on input "text" at bounding box center [372, 348] width 122 height 27
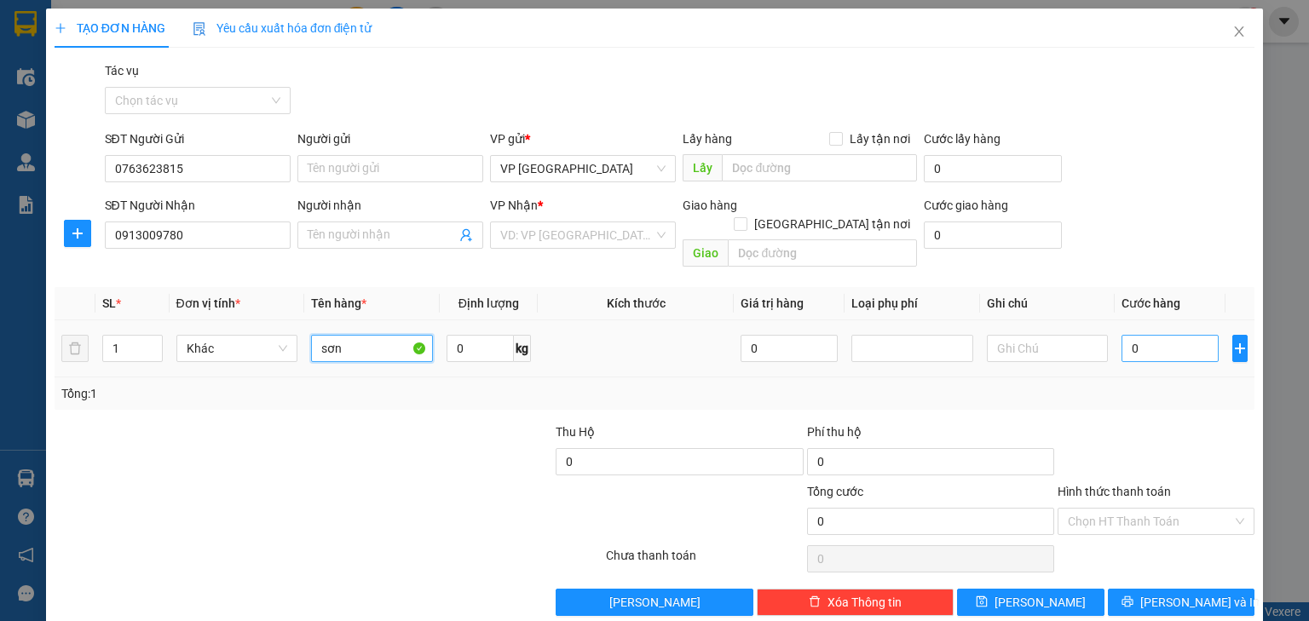
type input "sơn"
click at [1170, 335] on input "0" at bounding box center [1169, 348] width 97 height 27
type input "5"
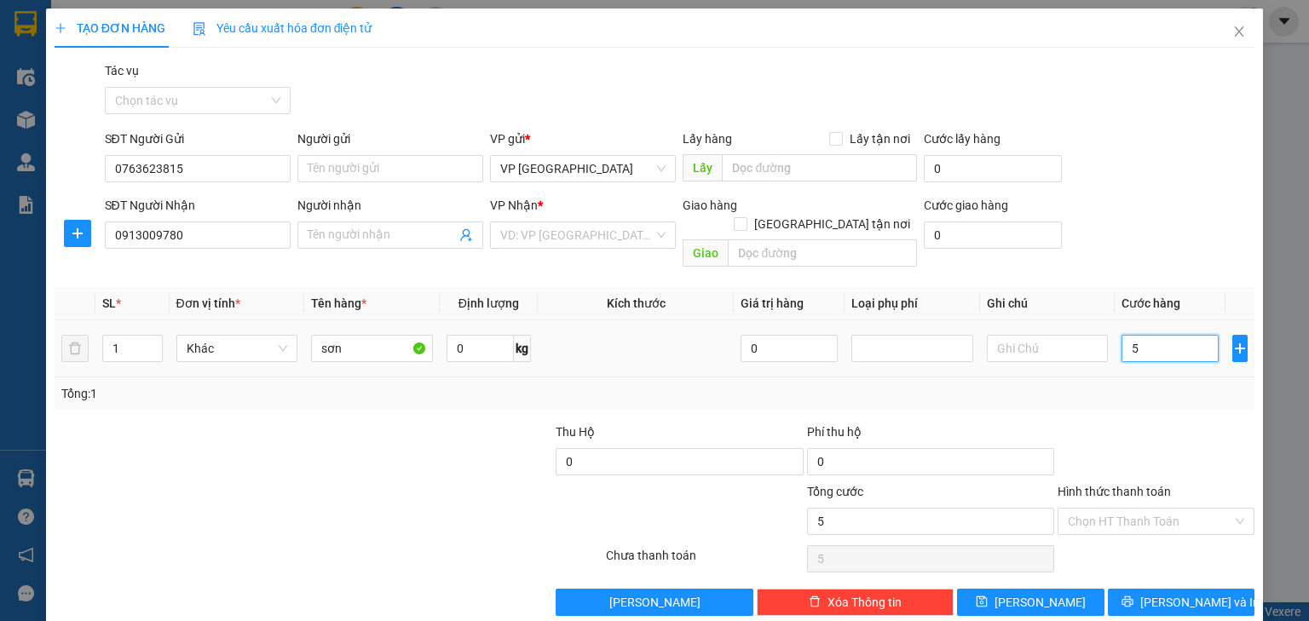
type input "50"
type input "500"
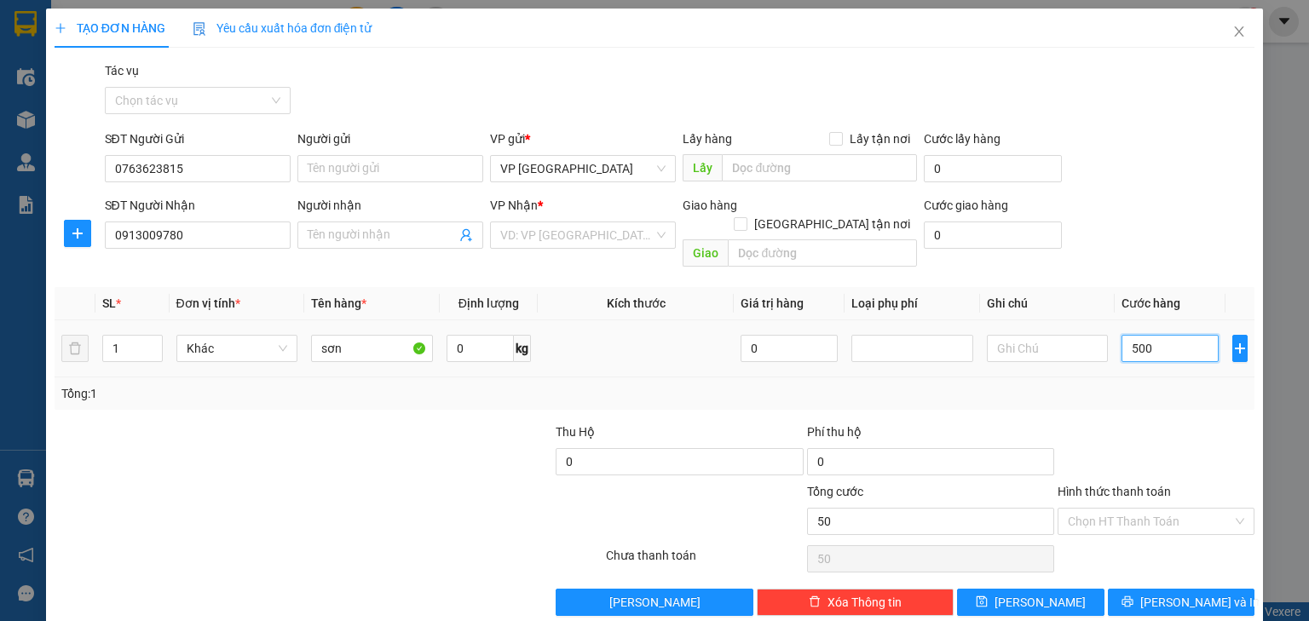
type input "500"
type input "5.000"
type input "50.000"
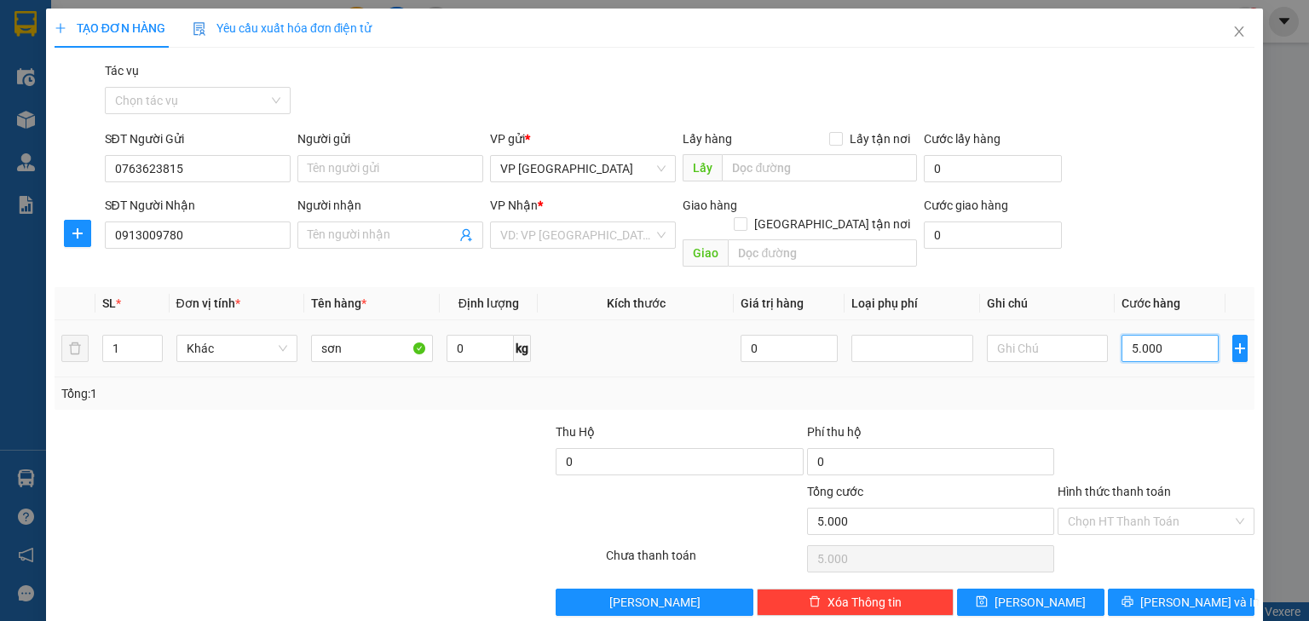
type input "50.000"
click at [1145, 589] on button "[PERSON_NAME] và In" at bounding box center [1181, 602] width 147 height 27
click at [638, 234] on input "search" at bounding box center [576, 235] width 153 height 26
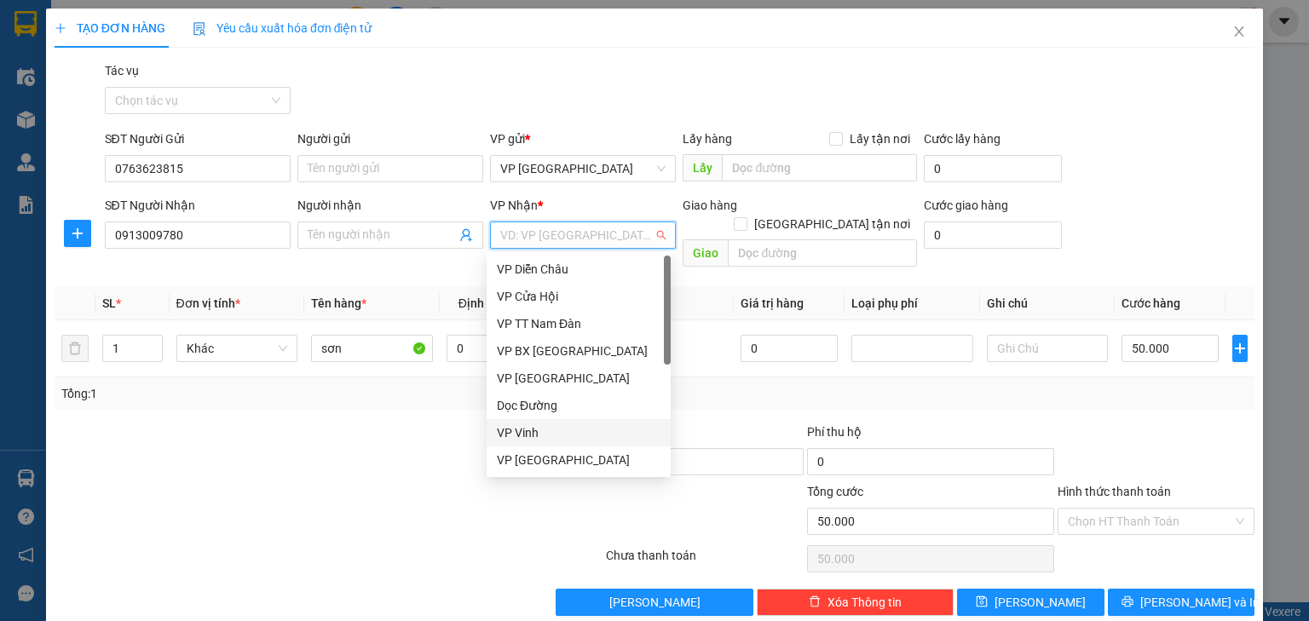
click at [586, 430] on div "VP Vinh" at bounding box center [579, 433] width 164 height 19
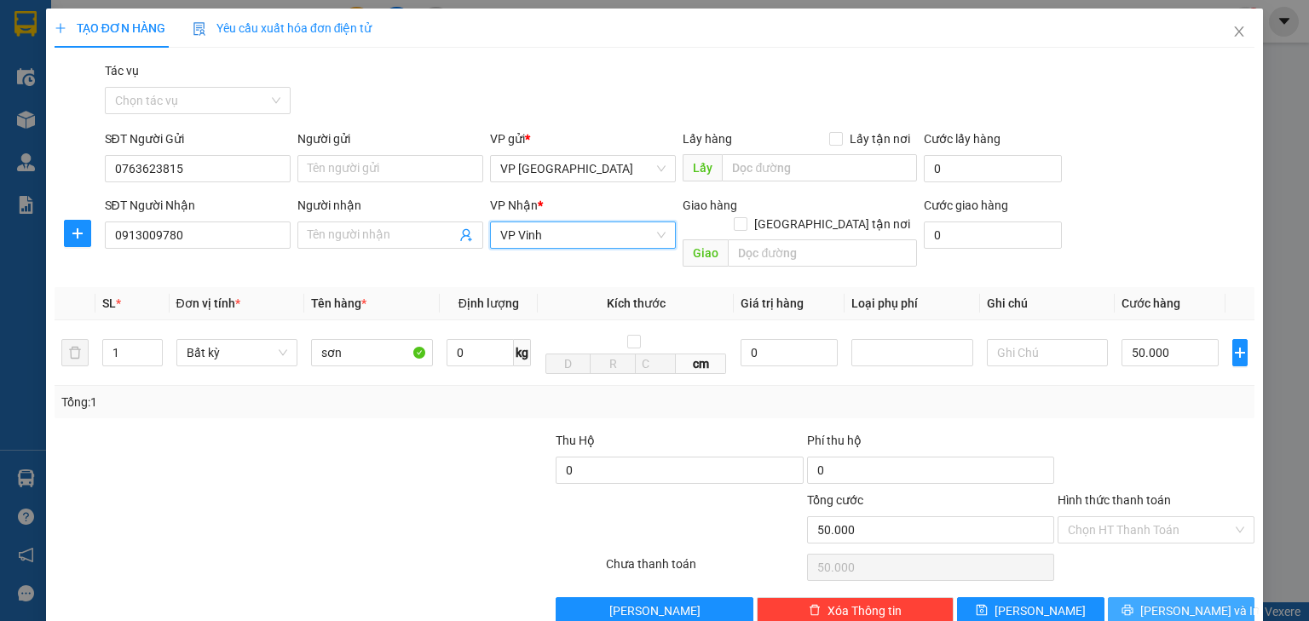
click at [1151, 597] on button "[PERSON_NAME] và In" at bounding box center [1181, 610] width 147 height 27
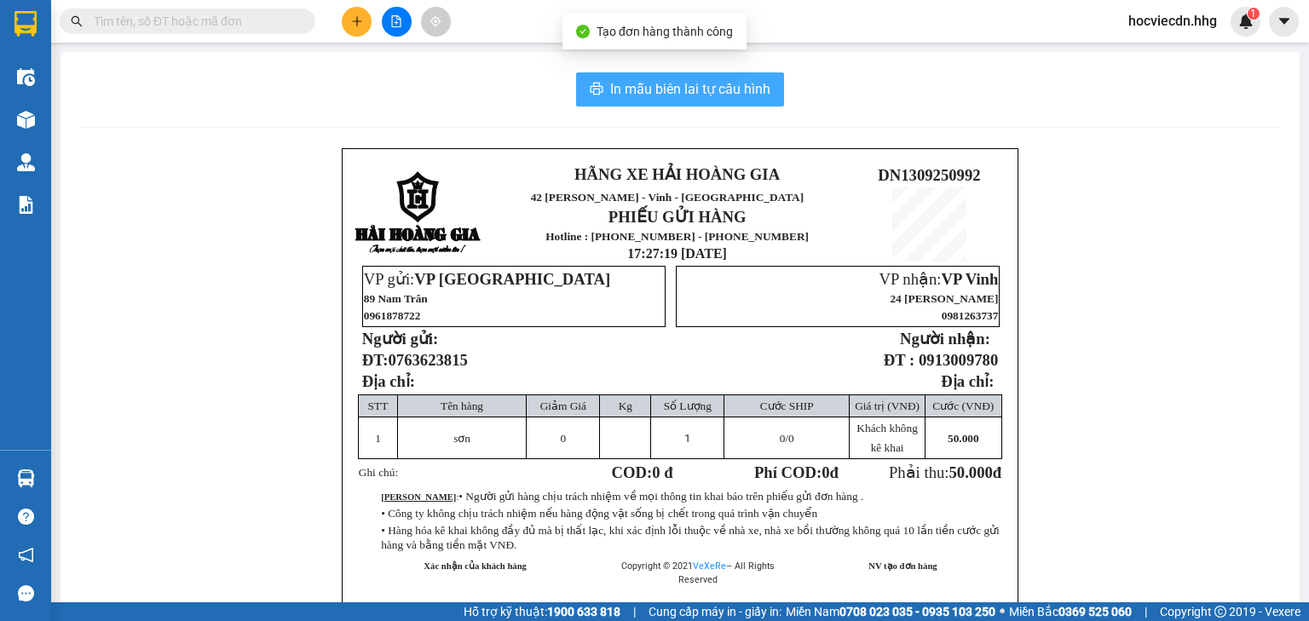
click at [677, 91] on span "In mẫu biên lai tự cấu hình" at bounding box center [690, 88] width 160 height 21
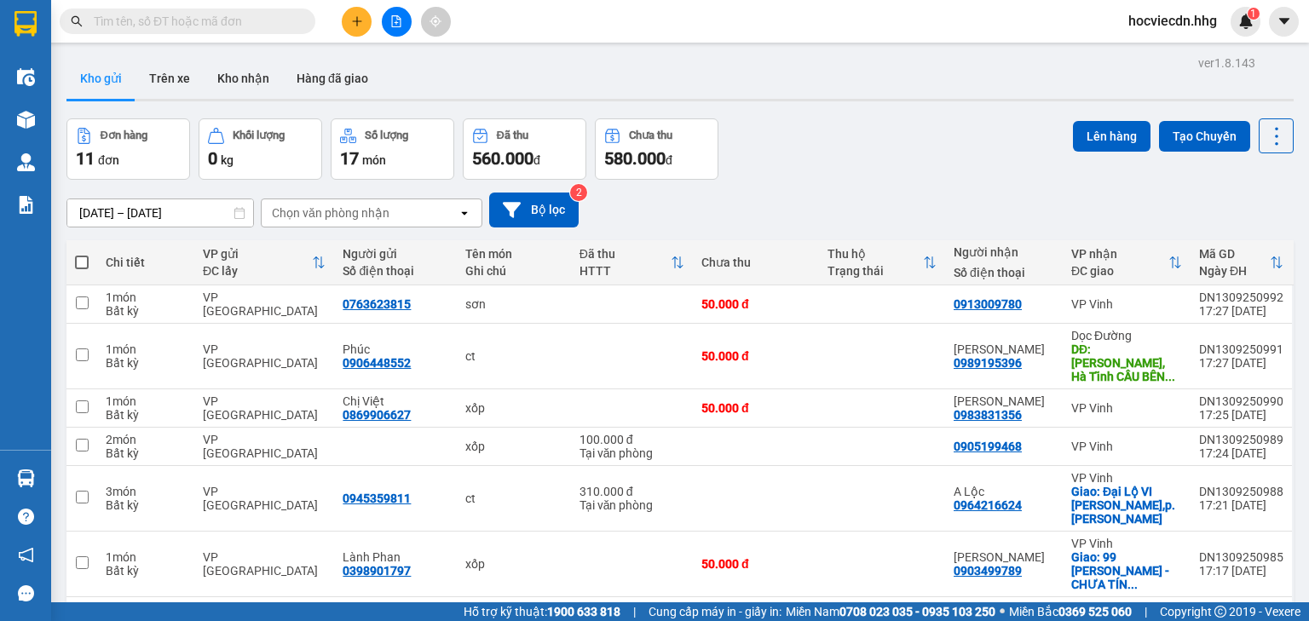
click at [356, 23] on icon "plus" at bounding box center [356, 20] width 1 height 9
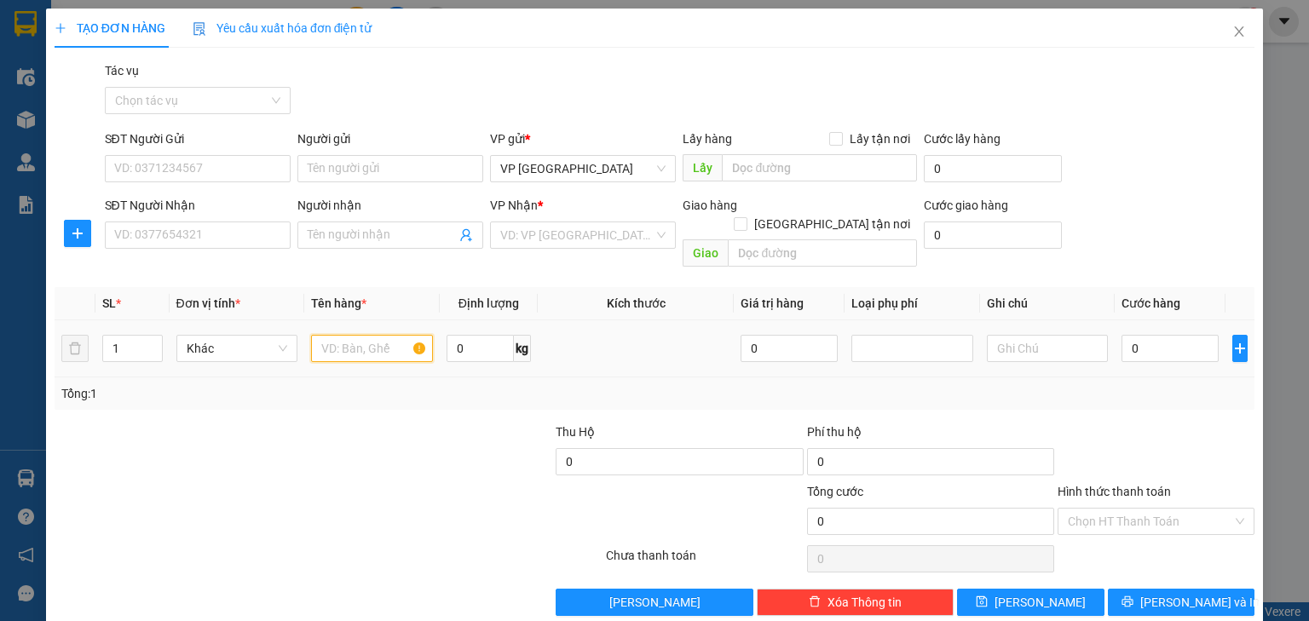
click at [395, 335] on input "text" at bounding box center [372, 348] width 122 height 27
click at [224, 160] on input "SĐT Người Gửi" at bounding box center [198, 168] width 186 height 27
click at [257, 163] on input "SĐT Người Gửi" at bounding box center [198, 168] width 186 height 27
type input "0905244511"
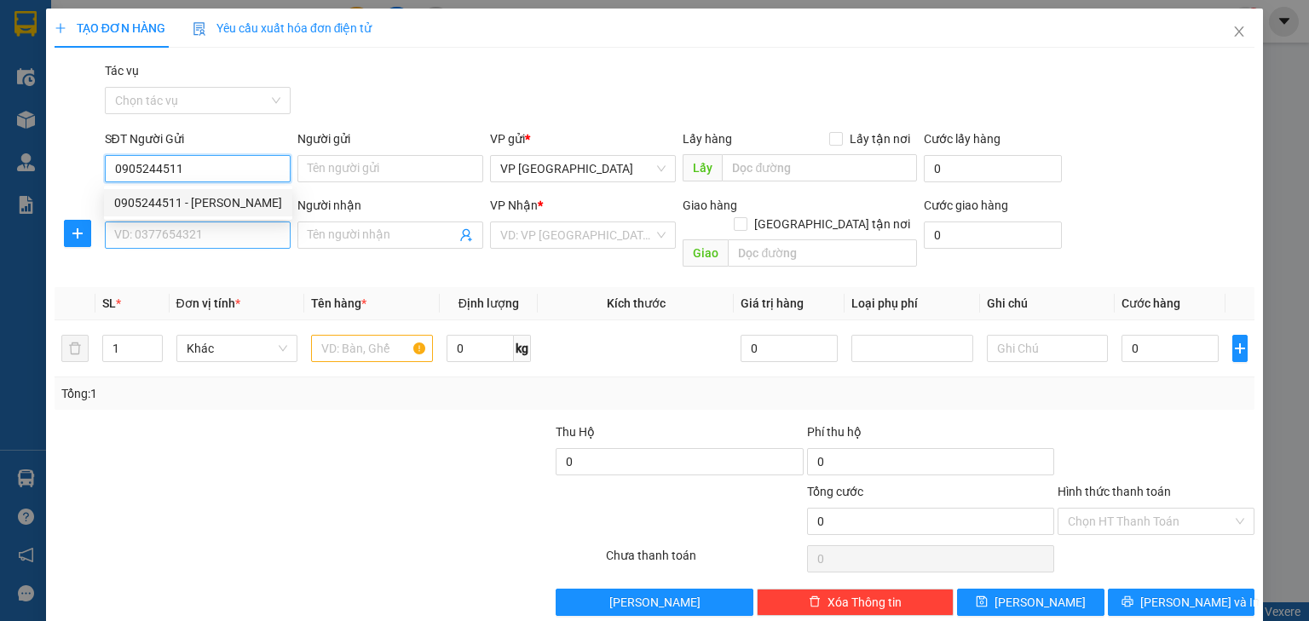
drag, startPoint x: 221, startPoint y: 199, endPoint x: 216, endPoint y: 242, distance: 43.8
click at [220, 199] on div "0905244511 - [PERSON_NAME]" at bounding box center [198, 202] width 168 height 19
type input "[PERSON_NAME]"
type input "0905244511"
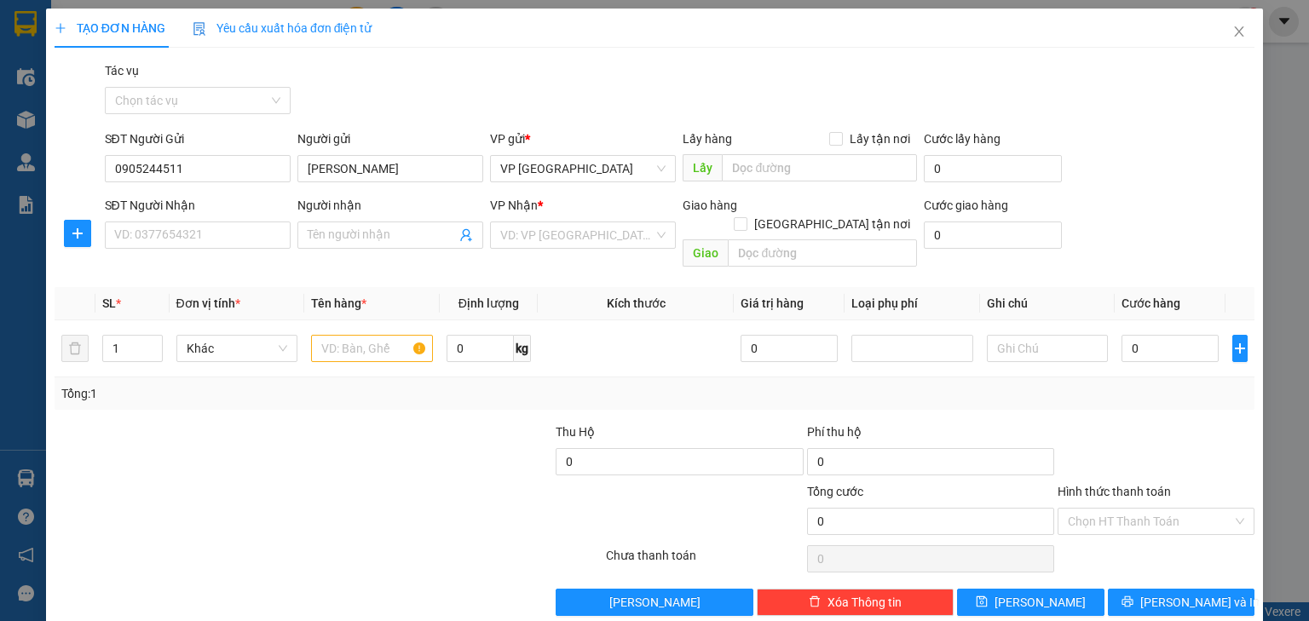
click at [215, 251] on div "SĐT Người Nhận VD: 0377654321" at bounding box center [198, 226] width 186 height 60
click at [215, 239] on input "SĐT Người Nhận" at bounding box center [198, 235] width 186 height 27
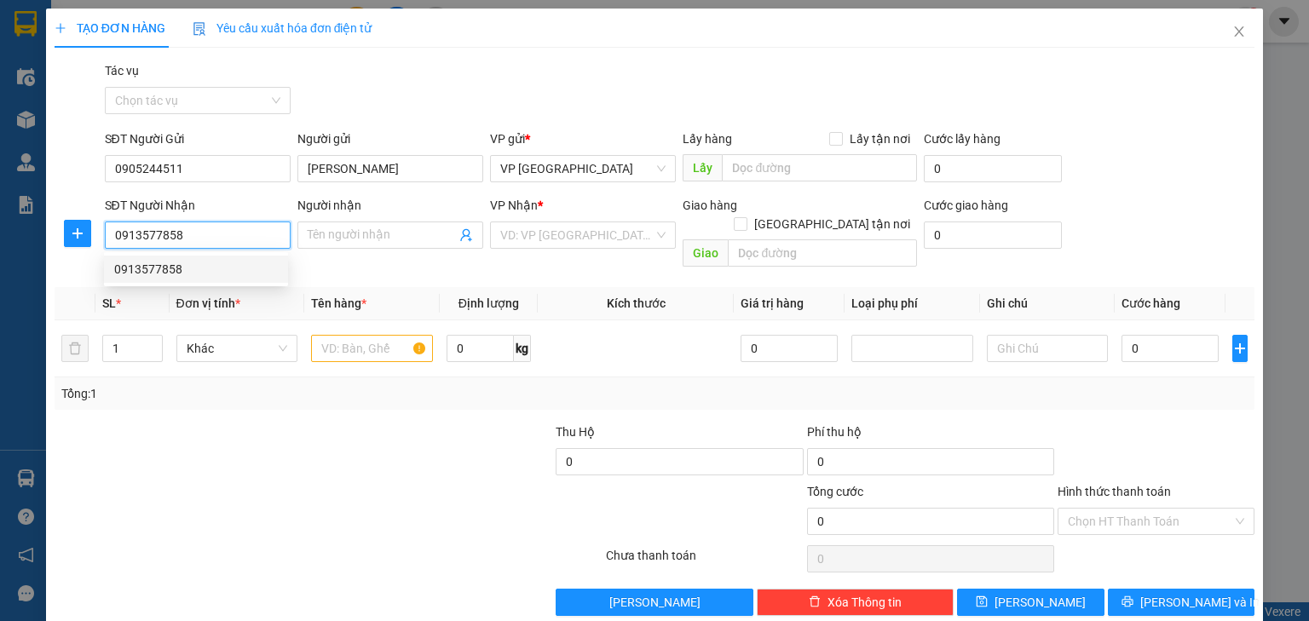
click at [217, 268] on div "0913577858" at bounding box center [196, 269] width 164 height 19
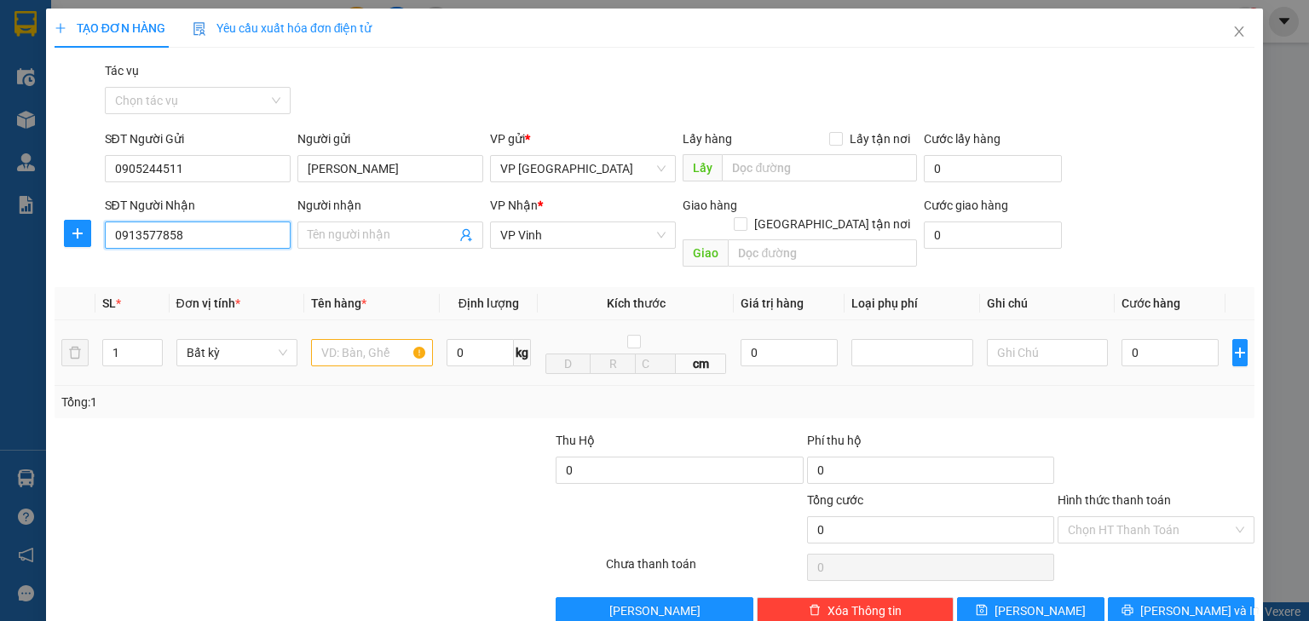
type input "0913577858"
click at [382, 339] on input "text" at bounding box center [372, 352] width 122 height 27
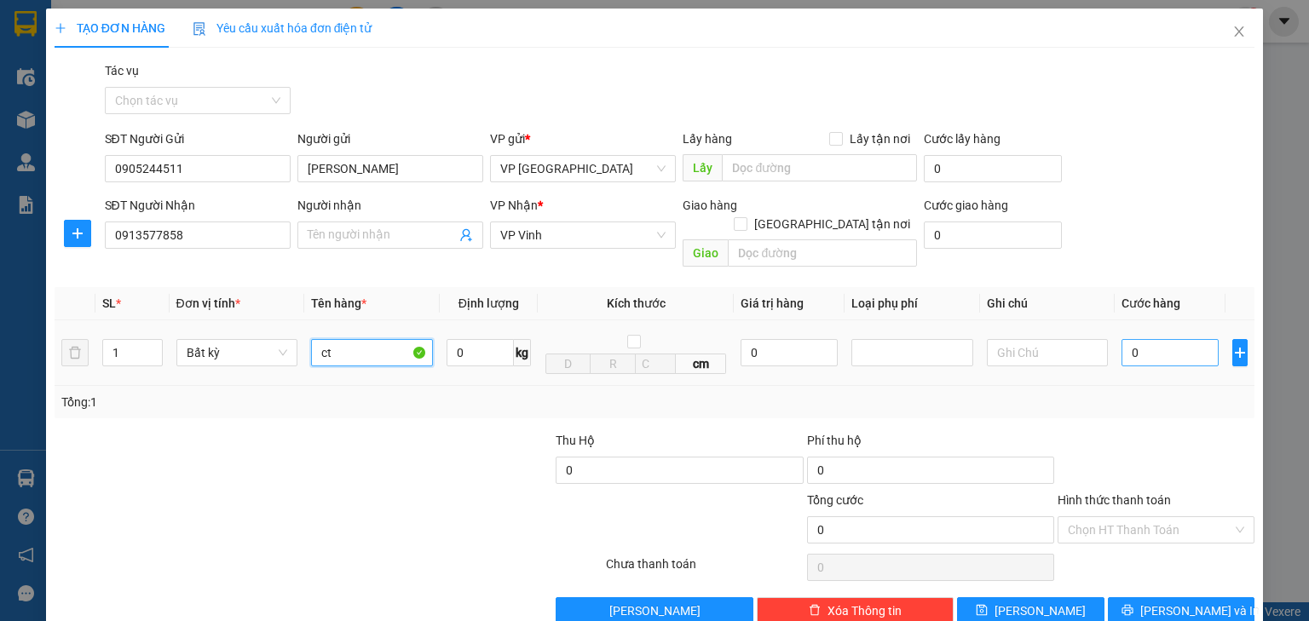
type input "ct"
click at [1182, 339] on input "0" at bounding box center [1169, 352] width 97 height 27
type input "5"
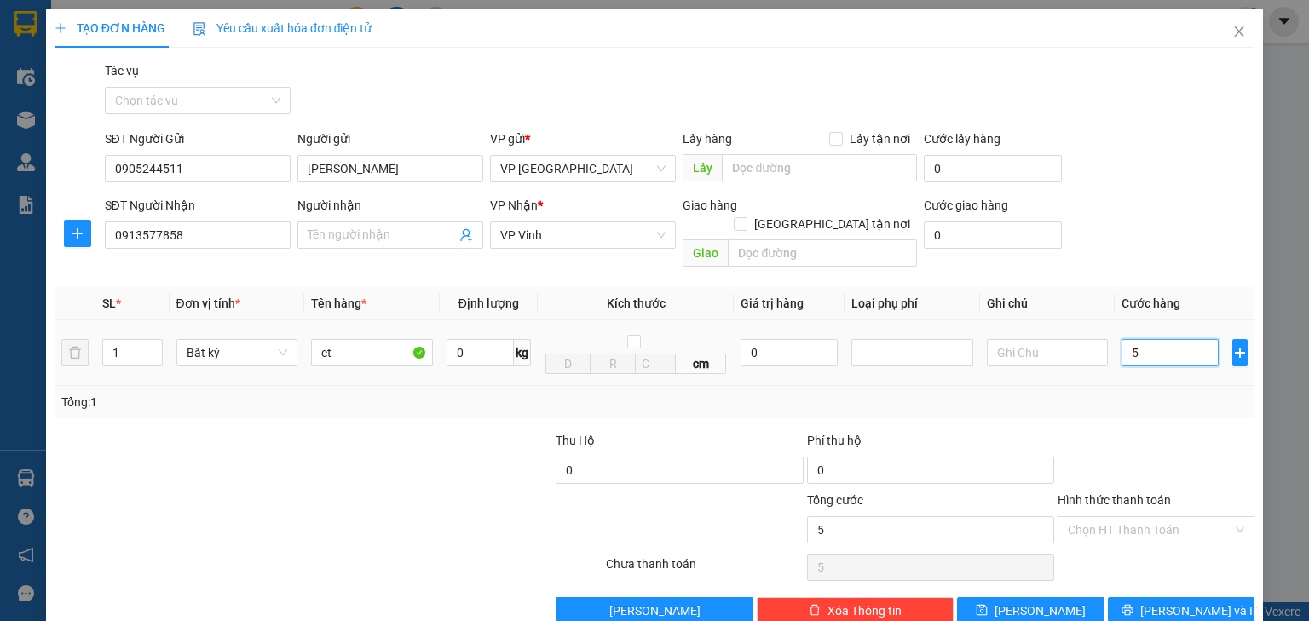
type input "50"
type input "500"
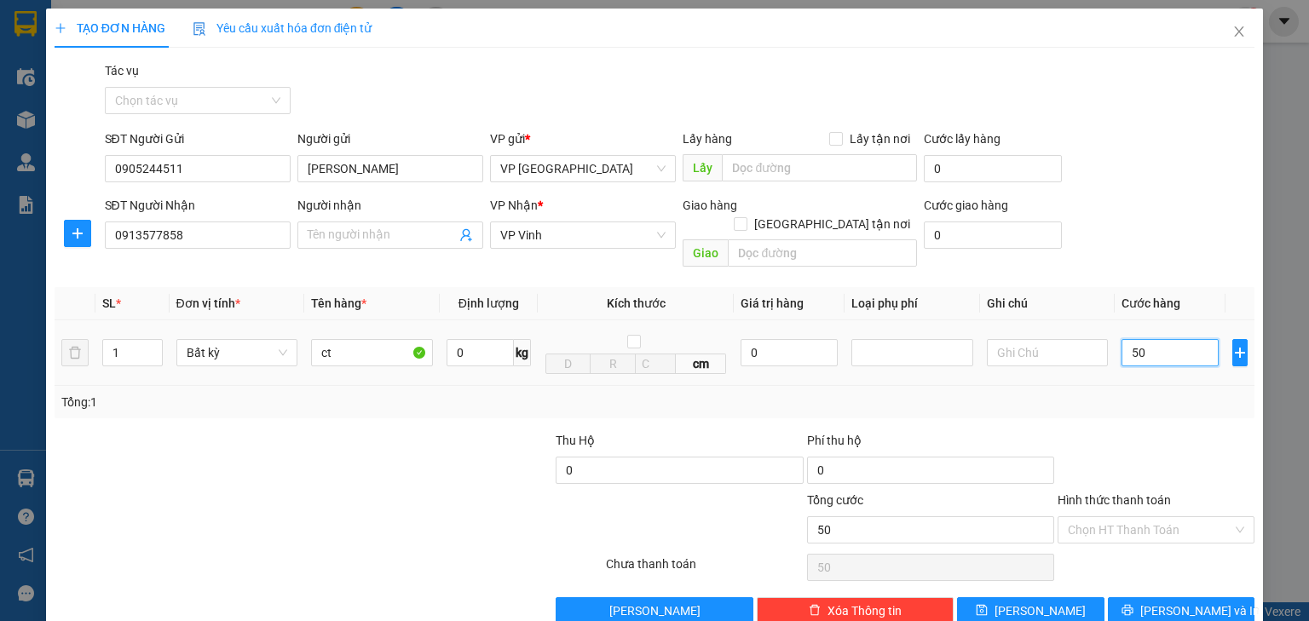
type input "500"
type input "5.000"
type input "50.000"
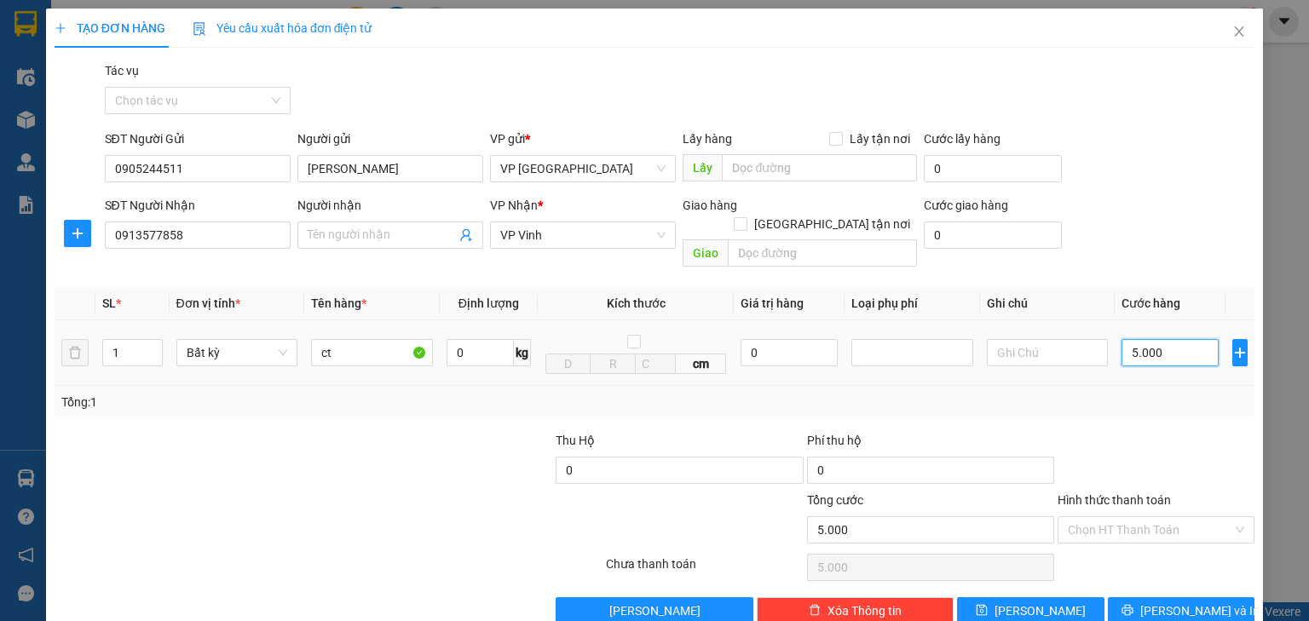
type input "50.000"
click at [1158, 602] on span "[PERSON_NAME] và In" at bounding box center [1199, 611] width 119 height 19
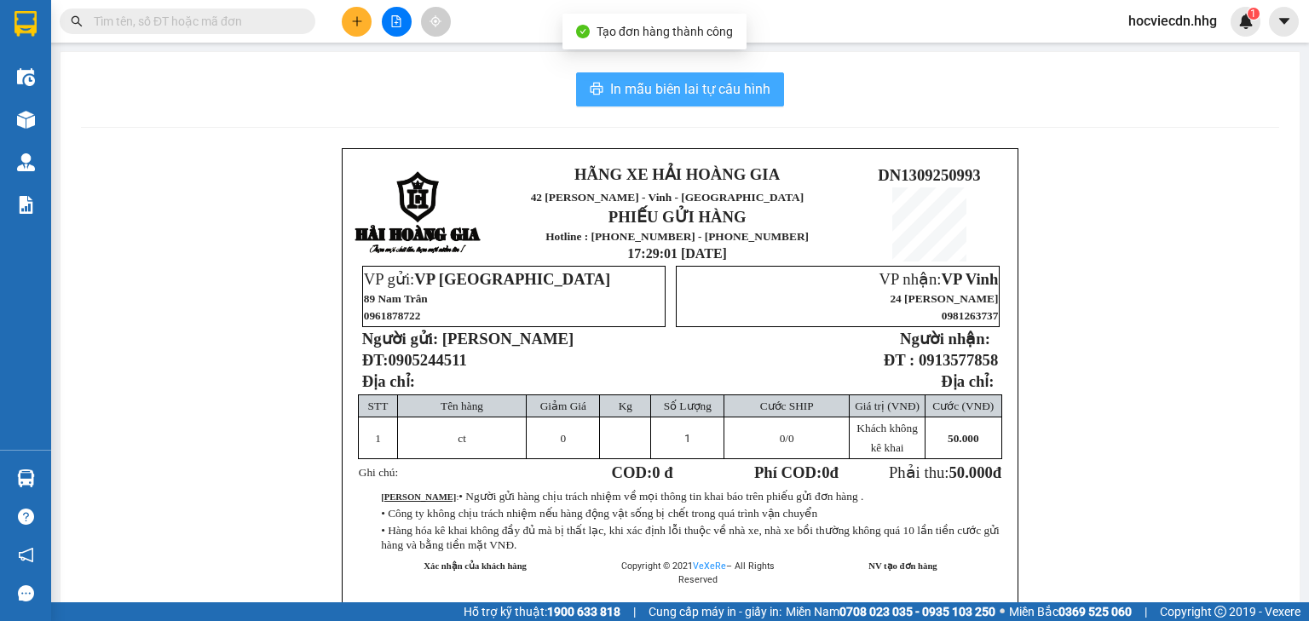
click at [706, 95] on span "In mẫu biên lai tự cấu hình" at bounding box center [690, 88] width 160 height 21
